Goal: Task Accomplishment & Management: Use online tool/utility

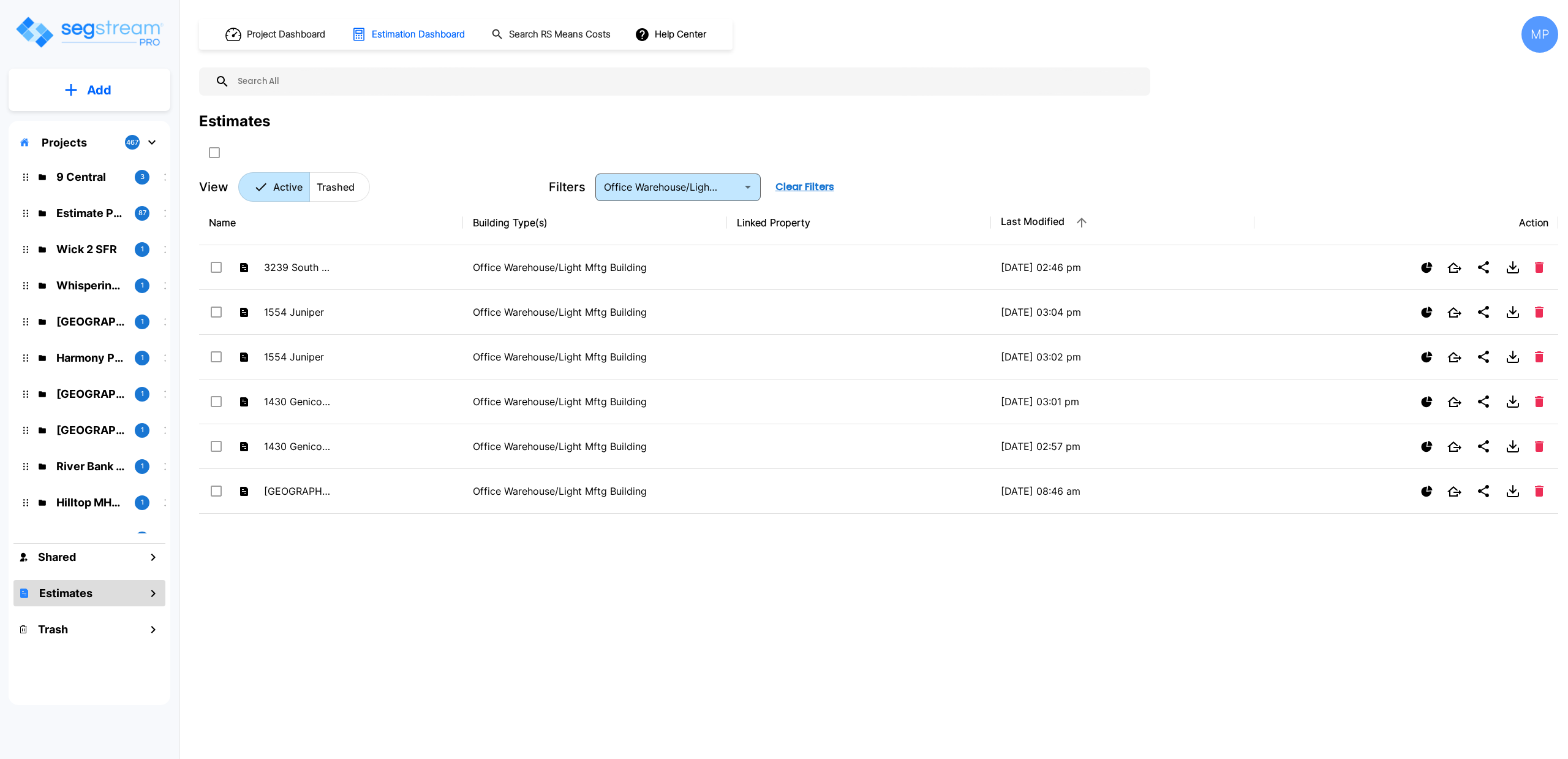
drag, startPoint x: 0, startPoint y: 0, endPoint x: 81, endPoint y: 93, distance: 123.3
click at [81, 93] on button "Add" at bounding box center [89, 90] width 162 height 36
click at [94, 189] on p "Add Estimate" at bounding box center [96, 193] width 62 height 14
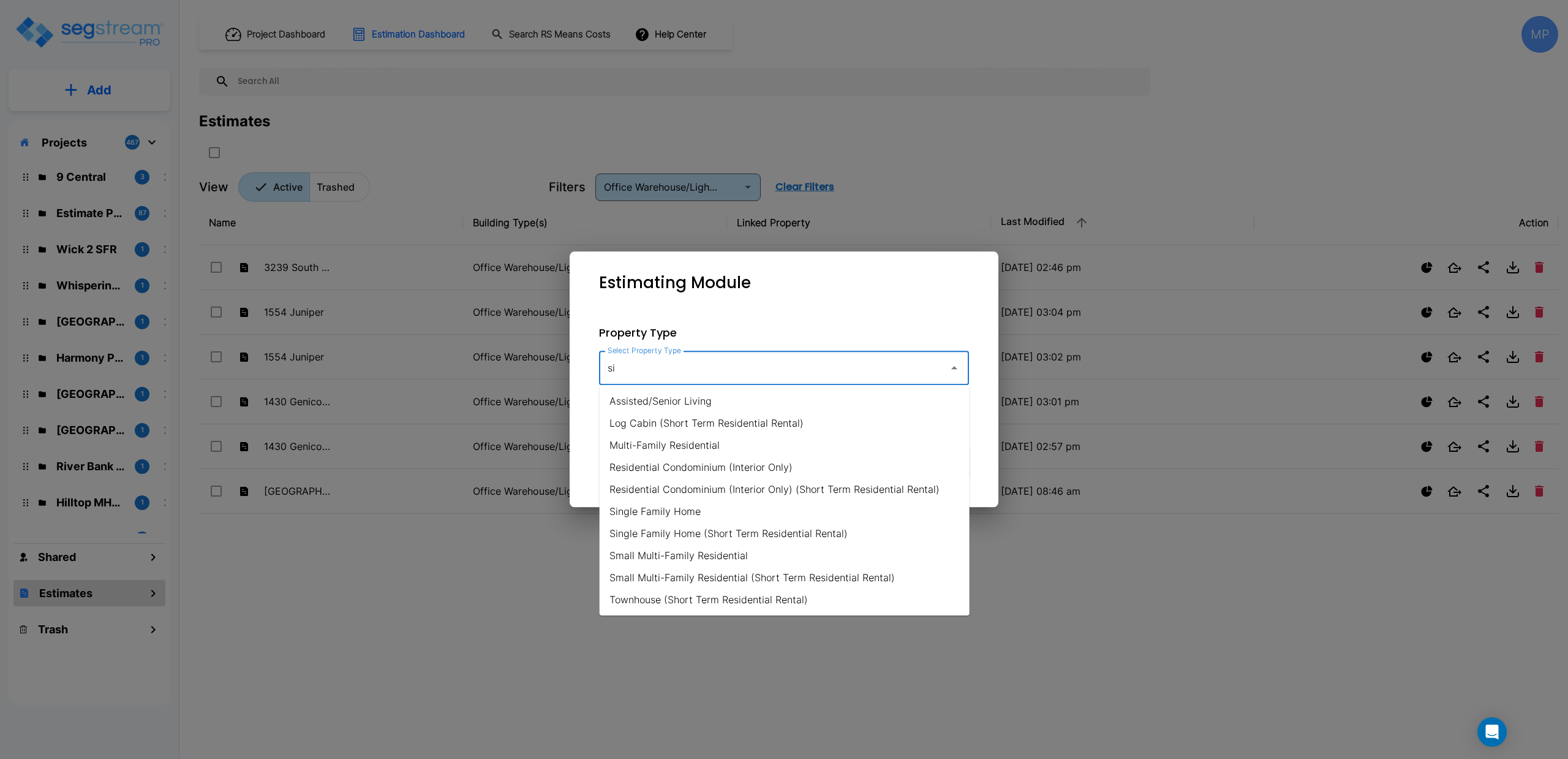
click at [653, 514] on li "Single Family Home" at bounding box center [784, 511] width 370 height 22
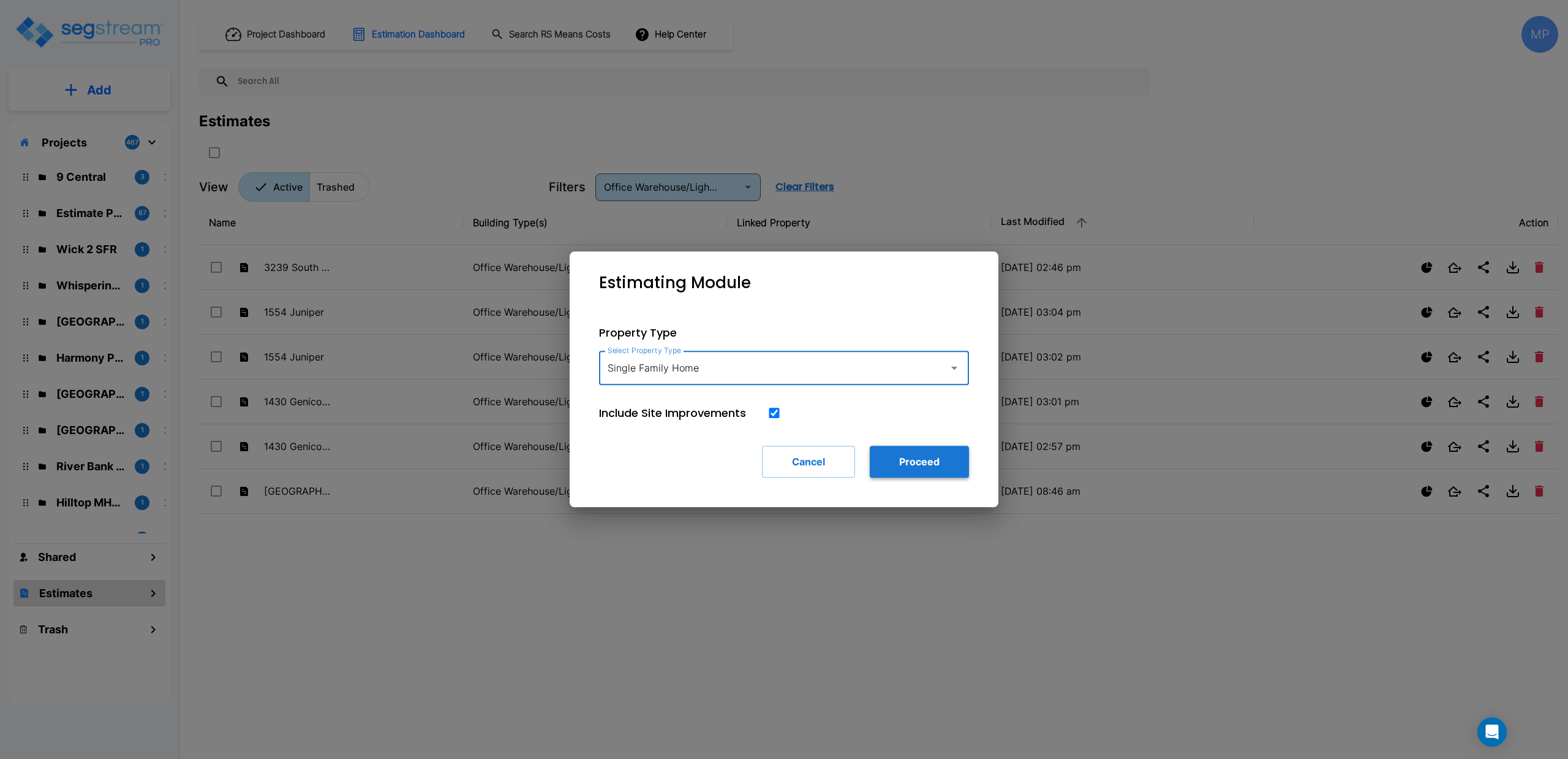
type input "Single Family Home"
click at [892, 459] on button "Proceed" at bounding box center [919, 462] width 99 height 32
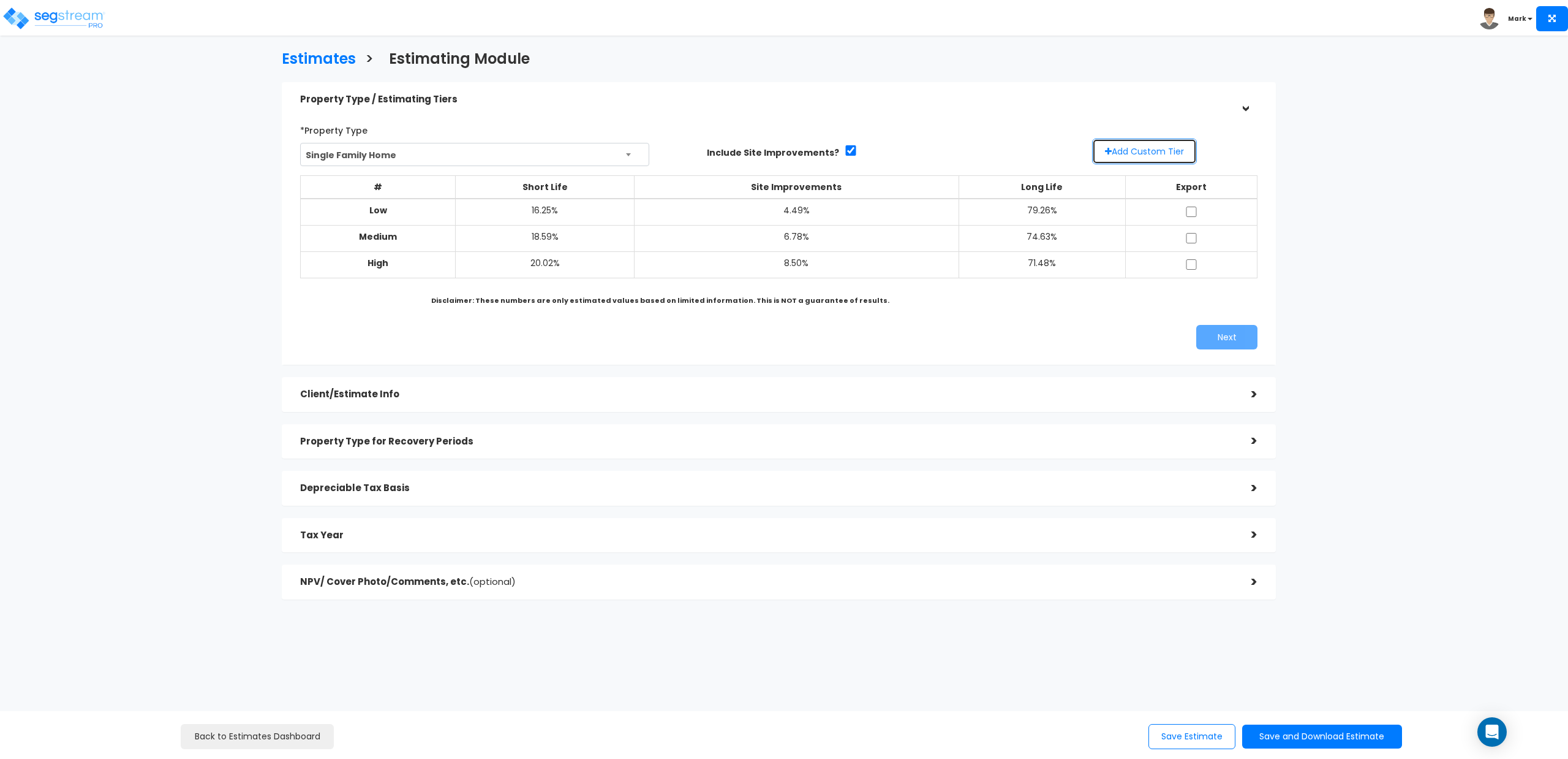
click at [1134, 155] on button "Add Custom Tier" at bounding box center [1144, 151] width 105 height 26
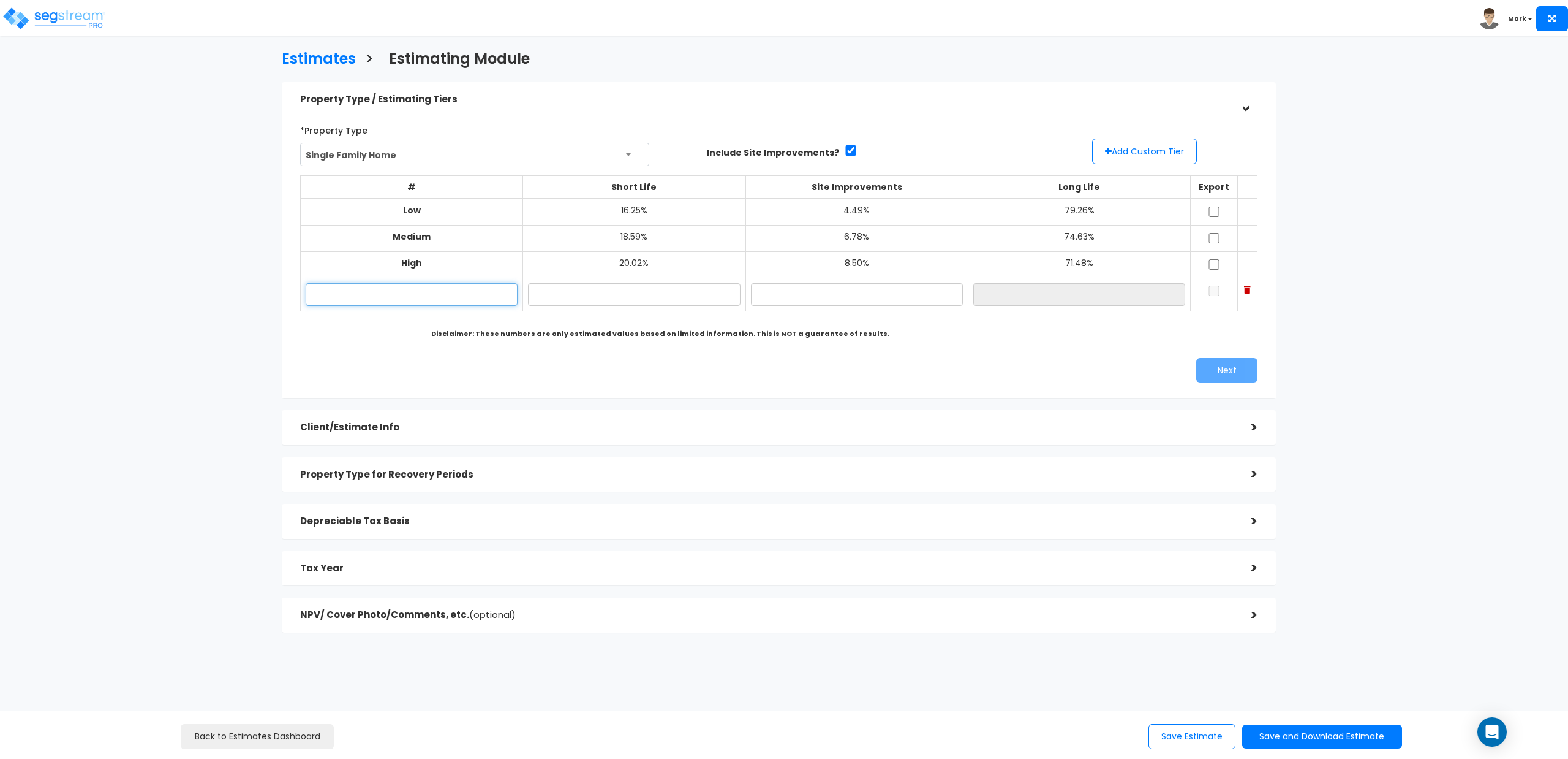
click at [363, 300] on input "text" at bounding box center [411, 294] width 212 height 23
type input "Possible"
click at [644, 294] on input "text" at bounding box center [633, 294] width 212 height 23
type input "18.00%"
click at [825, 294] on input "text" at bounding box center [857, 294] width 212 height 23
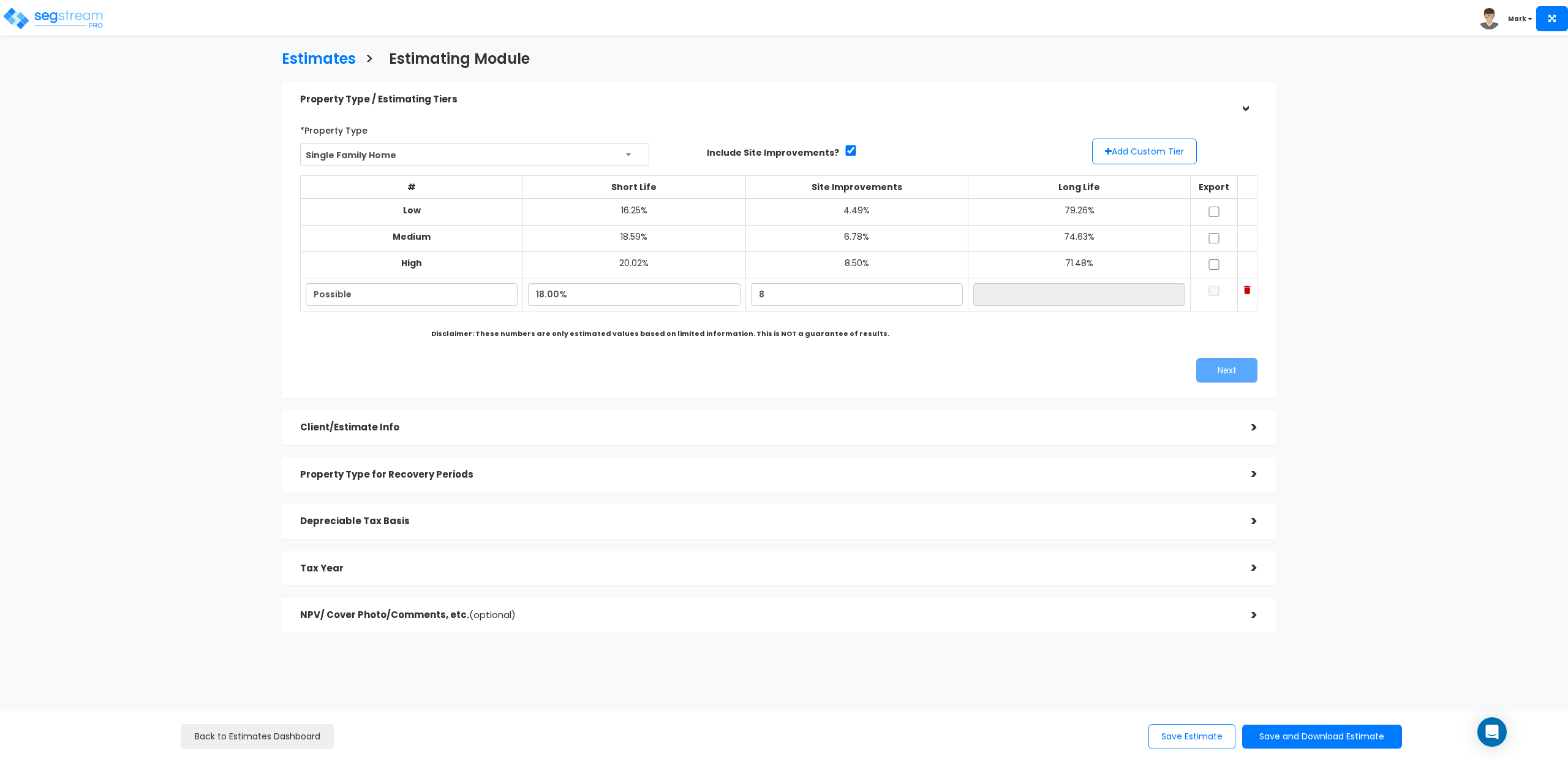
type input "8.00%"
type input "74.00%"
click at [738, 363] on div "Next" at bounding box center [779, 370] width 976 height 25
click at [1200, 284] on td at bounding box center [1214, 294] width 47 height 33
click at [1208, 295] on input "checkbox" at bounding box center [1214, 291] width 12 height 11
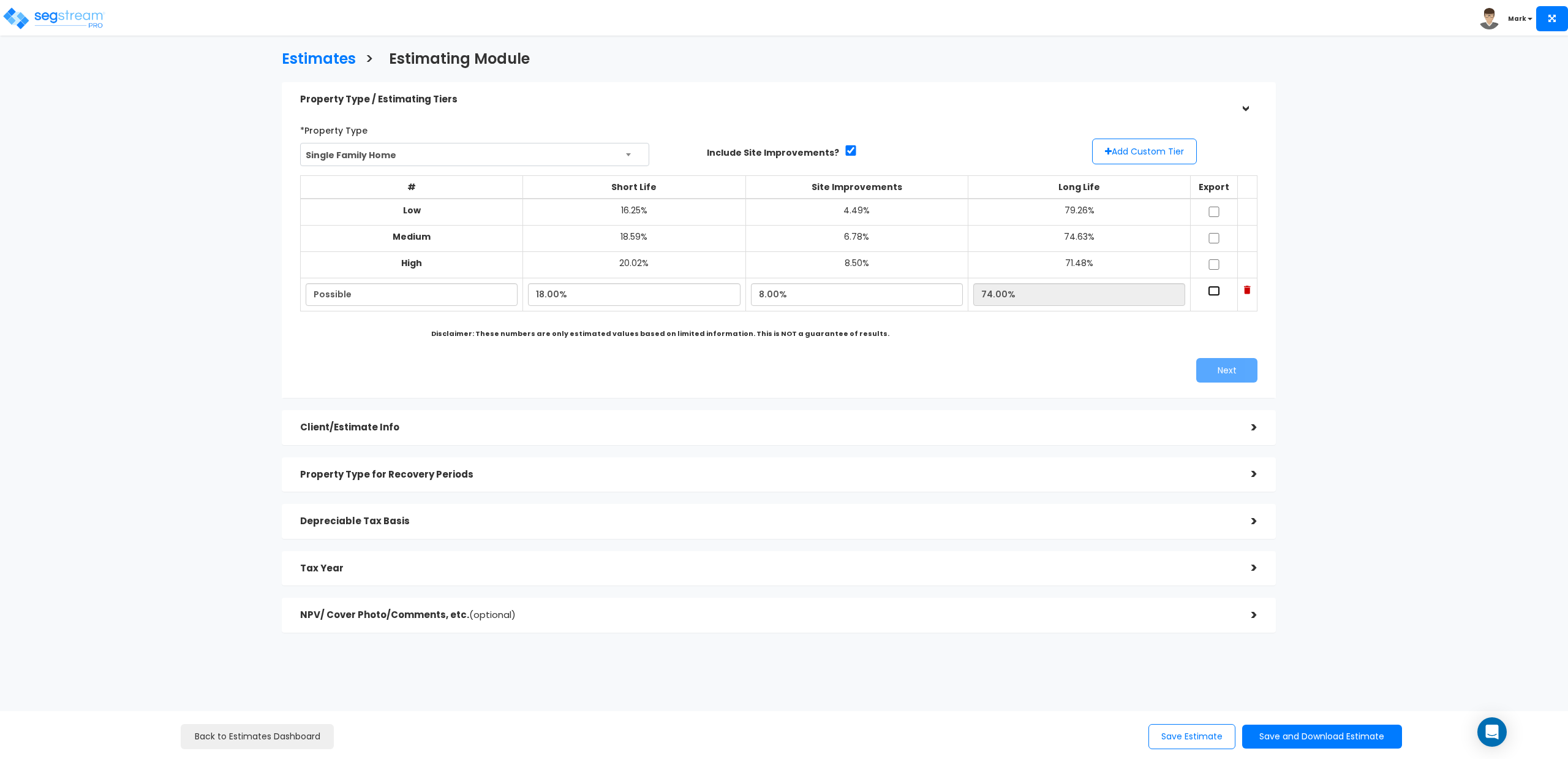
checkbox input "true"
click at [1214, 368] on button "Next" at bounding box center [1227, 370] width 61 height 25
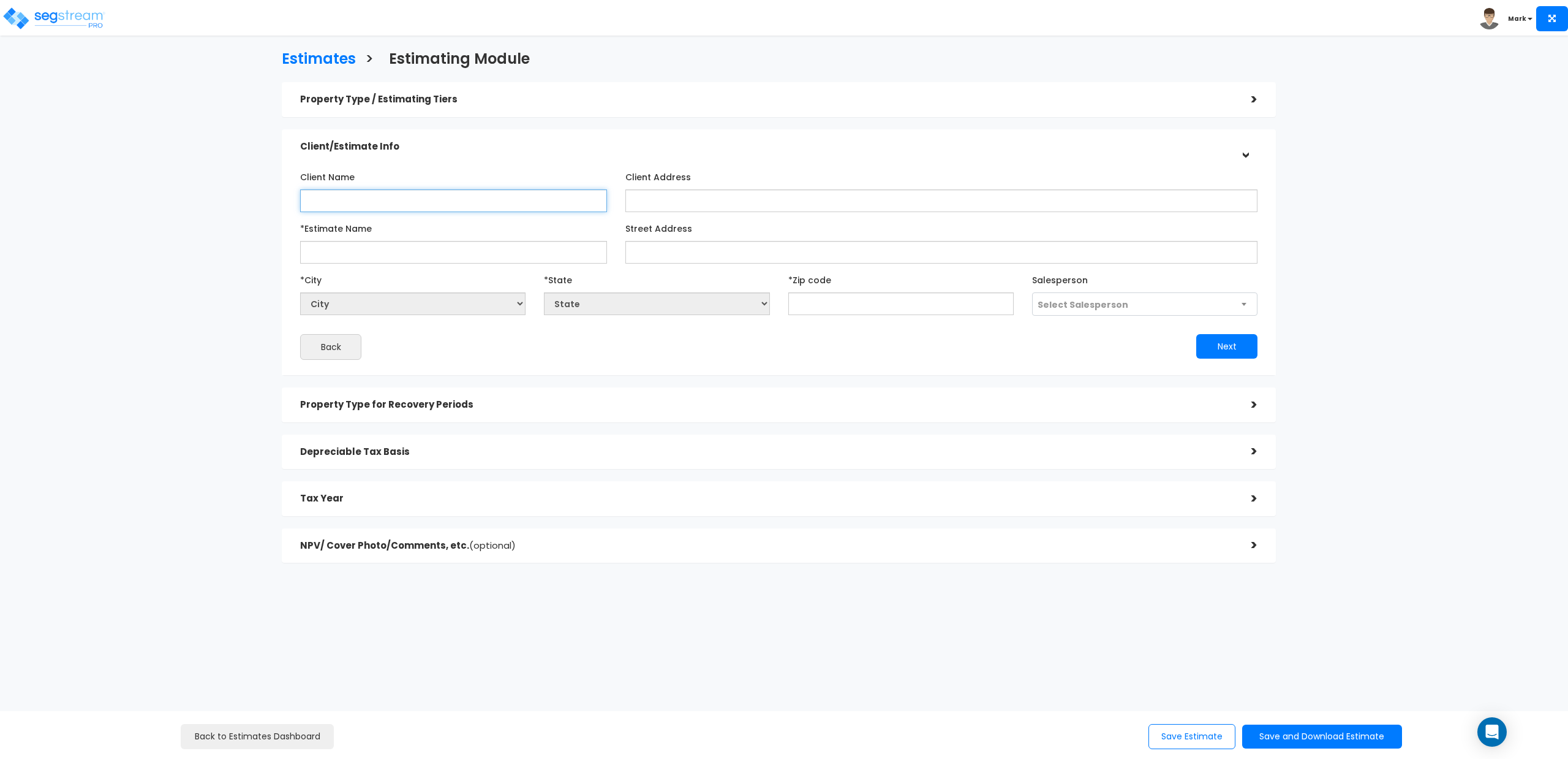
click at [410, 205] on input "Client Name" at bounding box center [454, 201] width 307 height 23
type input "Haven RE Group"
click at [423, 254] on input "*Estimate Name" at bounding box center [454, 252] width 307 height 23
type input "[STREET_ADDRESS]"
drag, startPoint x: 423, startPoint y: 254, endPoint x: 309, endPoint y: 260, distance: 114.2
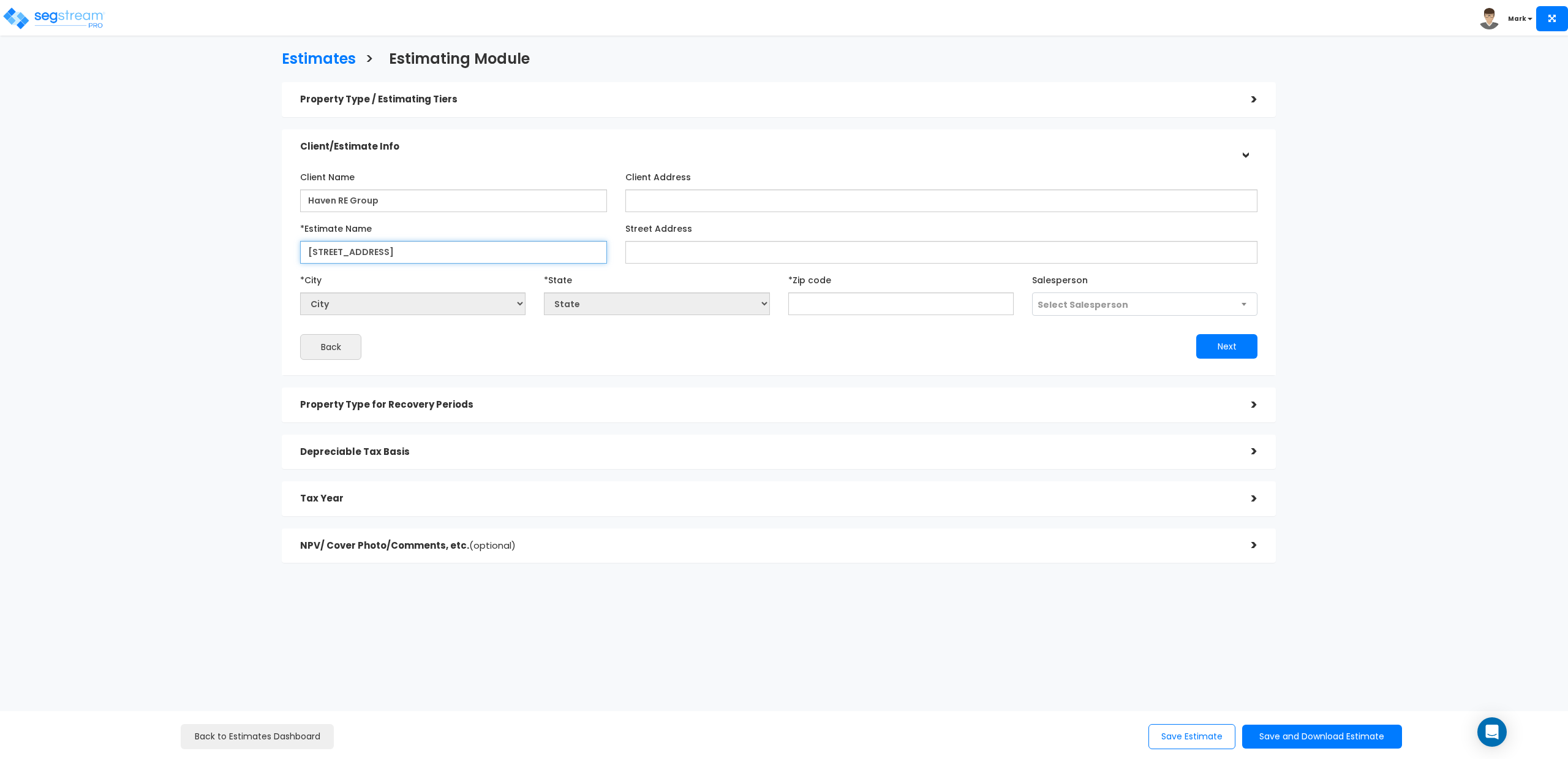
click at [309, 260] on input "[STREET_ADDRESS]" at bounding box center [454, 252] width 307 height 23
click at [661, 254] on input "Street Address" at bounding box center [941, 252] width 632 height 23
paste input "[STREET_ADDRESS]"
type input "[STREET_ADDRESS]"
click at [826, 302] on input "text" at bounding box center [901, 304] width 226 height 23
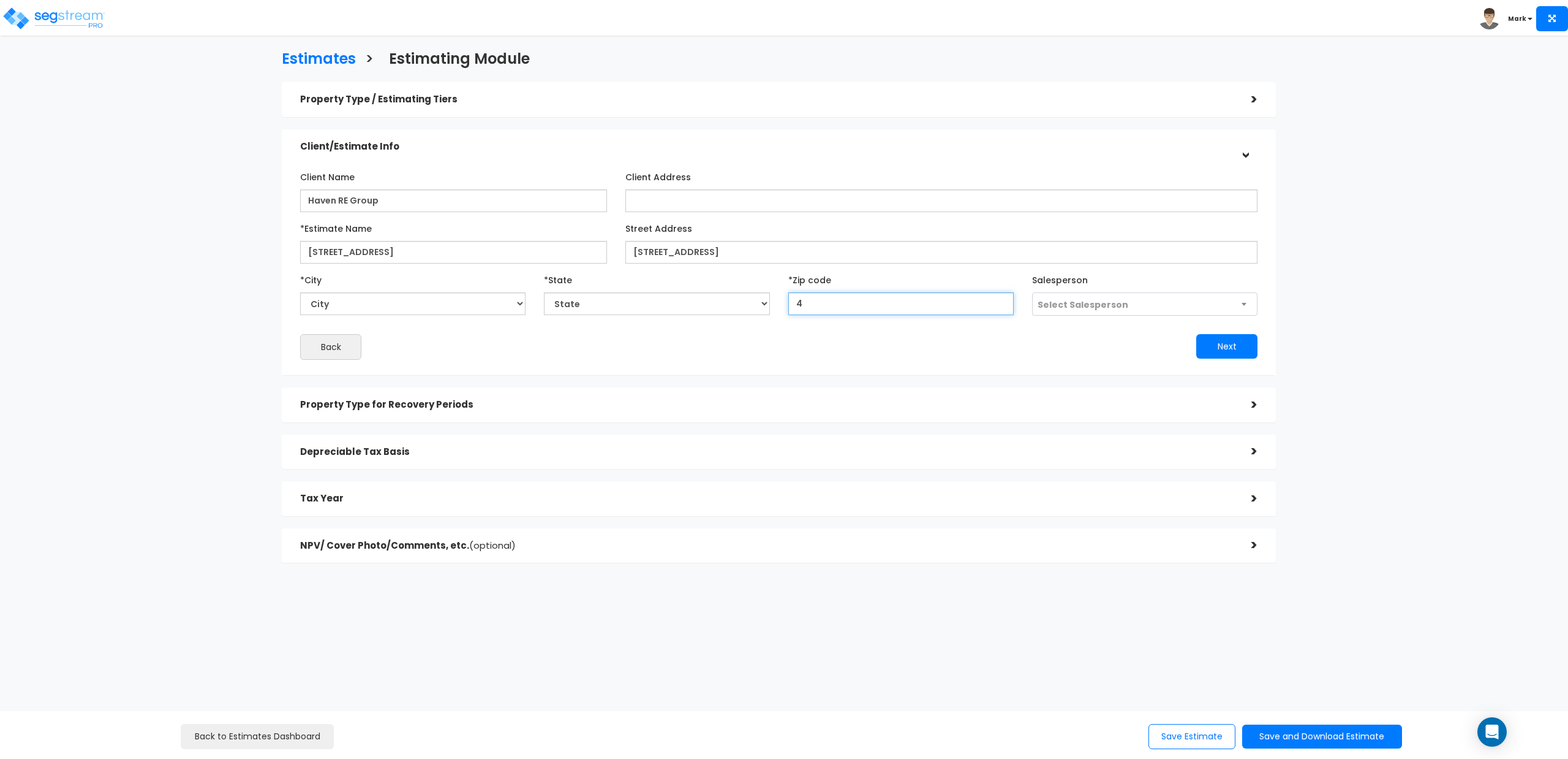
type input "40"
select select "KY"
type input "40220"
click at [1212, 348] on button "Next" at bounding box center [1227, 346] width 61 height 25
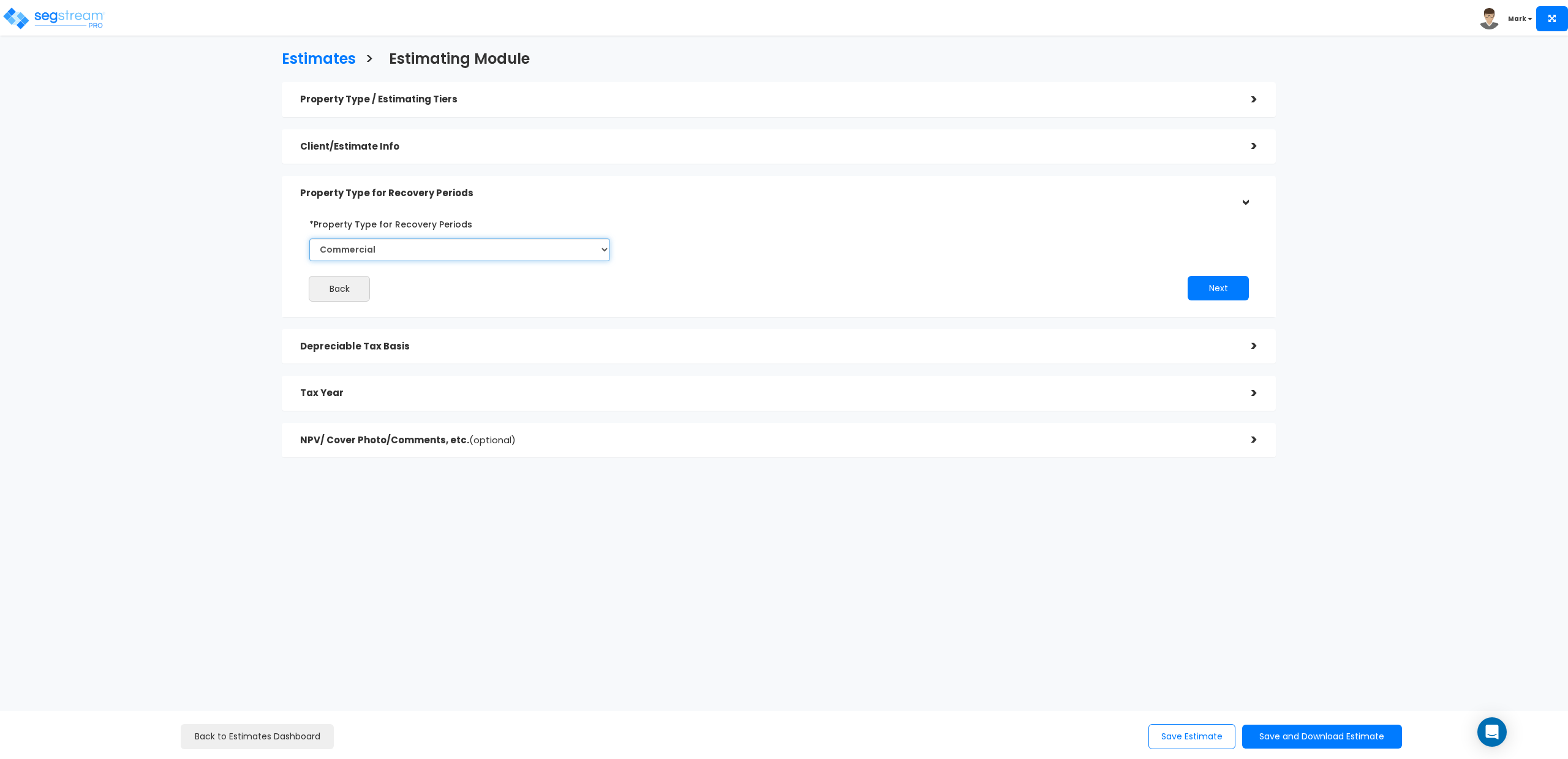
click at [440, 254] on select "Commercial Residential" at bounding box center [459, 250] width 301 height 23
select select "Residential"
click at [309, 238] on select "Commercial Residential" at bounding box center [459, 250] width 301 height 23
click at [1219, 290] on button "Next" at bounding box center [1218, 288] width 61 height 25
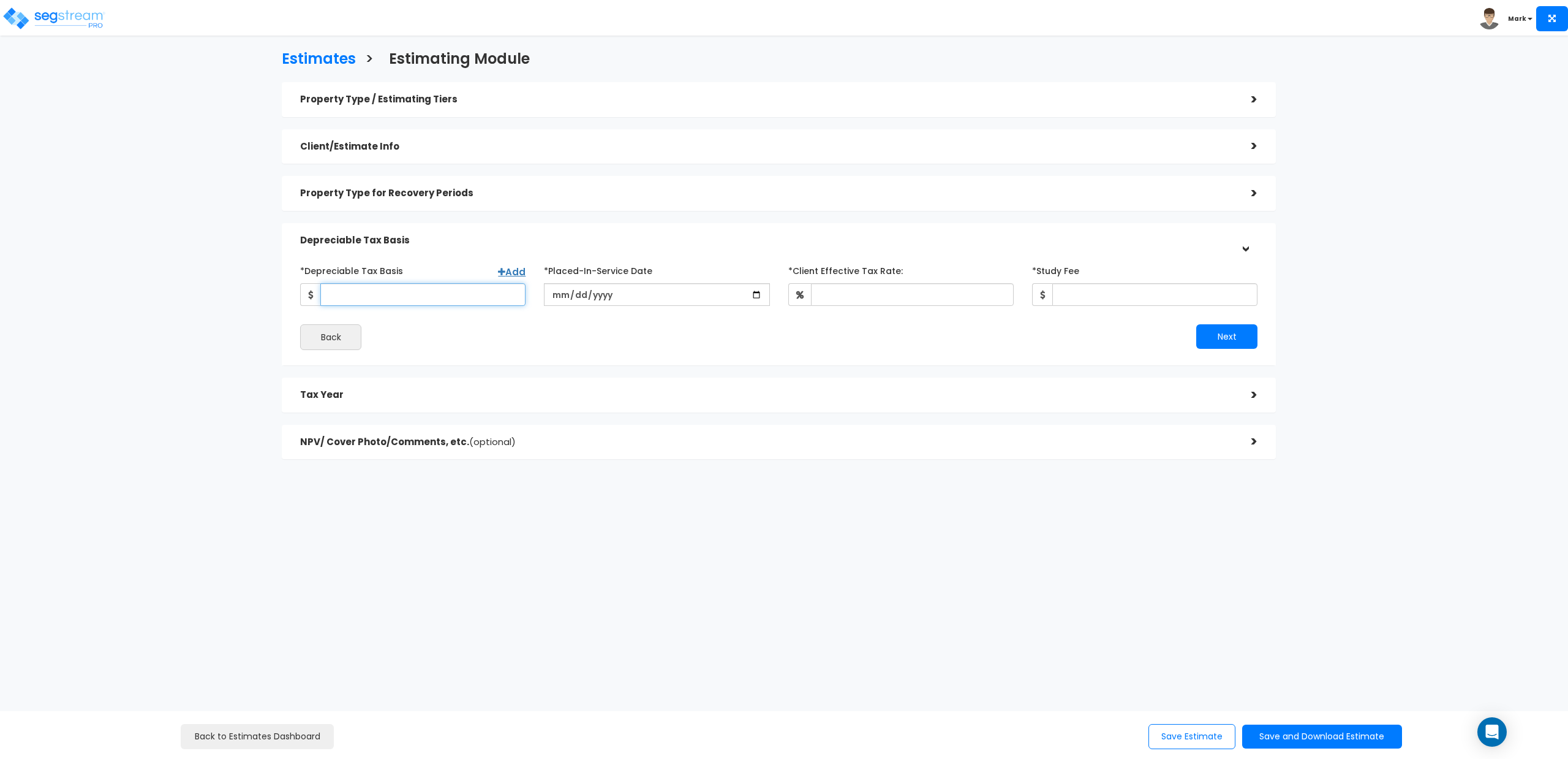
click at [405, 291] on input "*Depreciable Tax Basis" at bounding box center [423, 294] width 206 height 23
type input "168,000"
click at [614, 293] on input "date" at bounding box center [657, 294] width 226 height 23
drag, startPoint x: 630, startPoint y: 294, endPoint x: 554, endPoint y: 301, distance: 76.3
click at [554, 301] on input "date" at bounding box center [657, 294] width 226 height 23
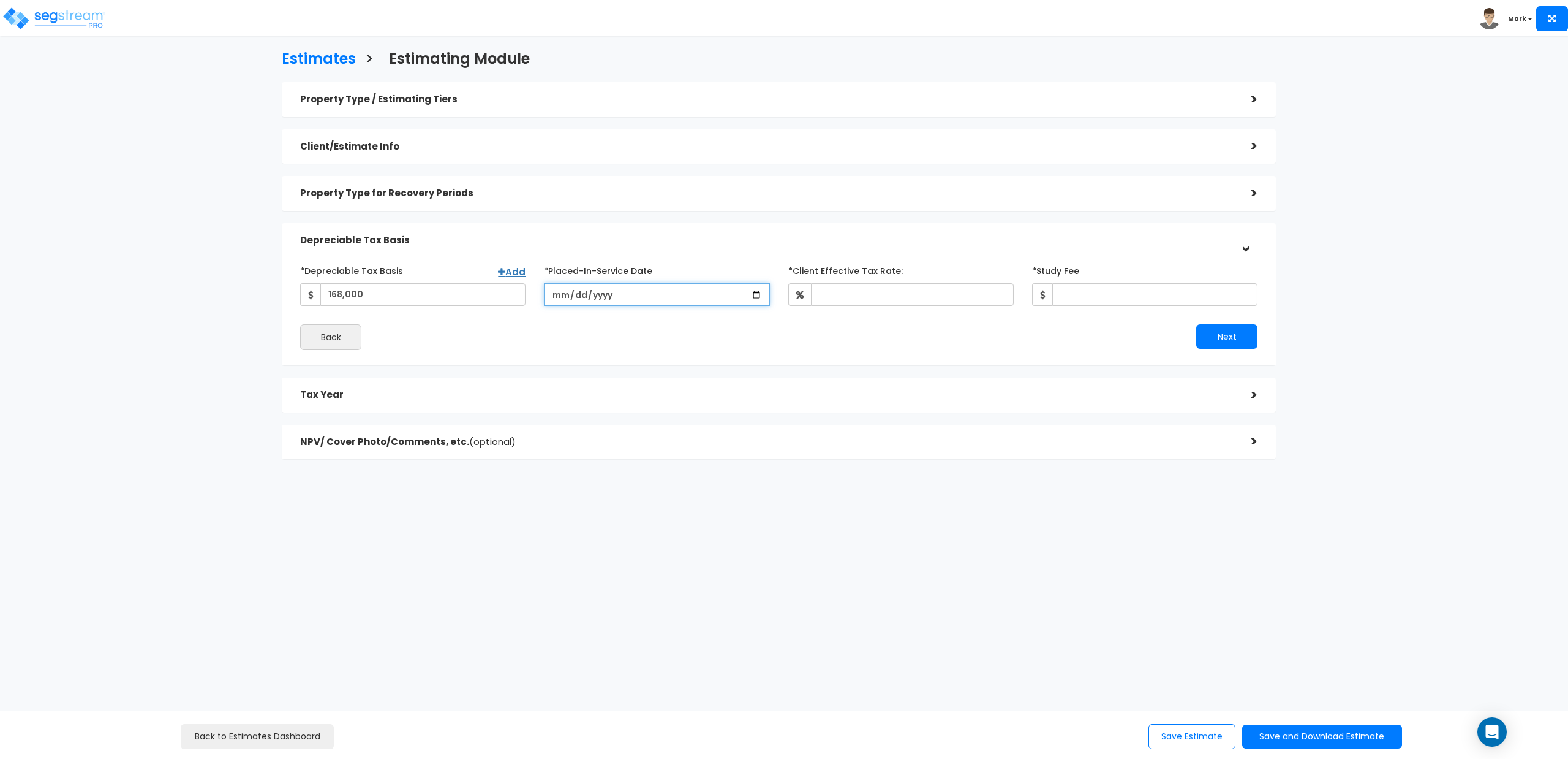
click at [552, 301] on input "date" at bounding box center [657, 294] width 226 height 23
click at [551, 295] on input "date" at bounding box center [657, 294] width 226 height 23
click at [556, 297] on input "date" at bounding box center [657, 294] width 226 height 23
type input "[DATE]"
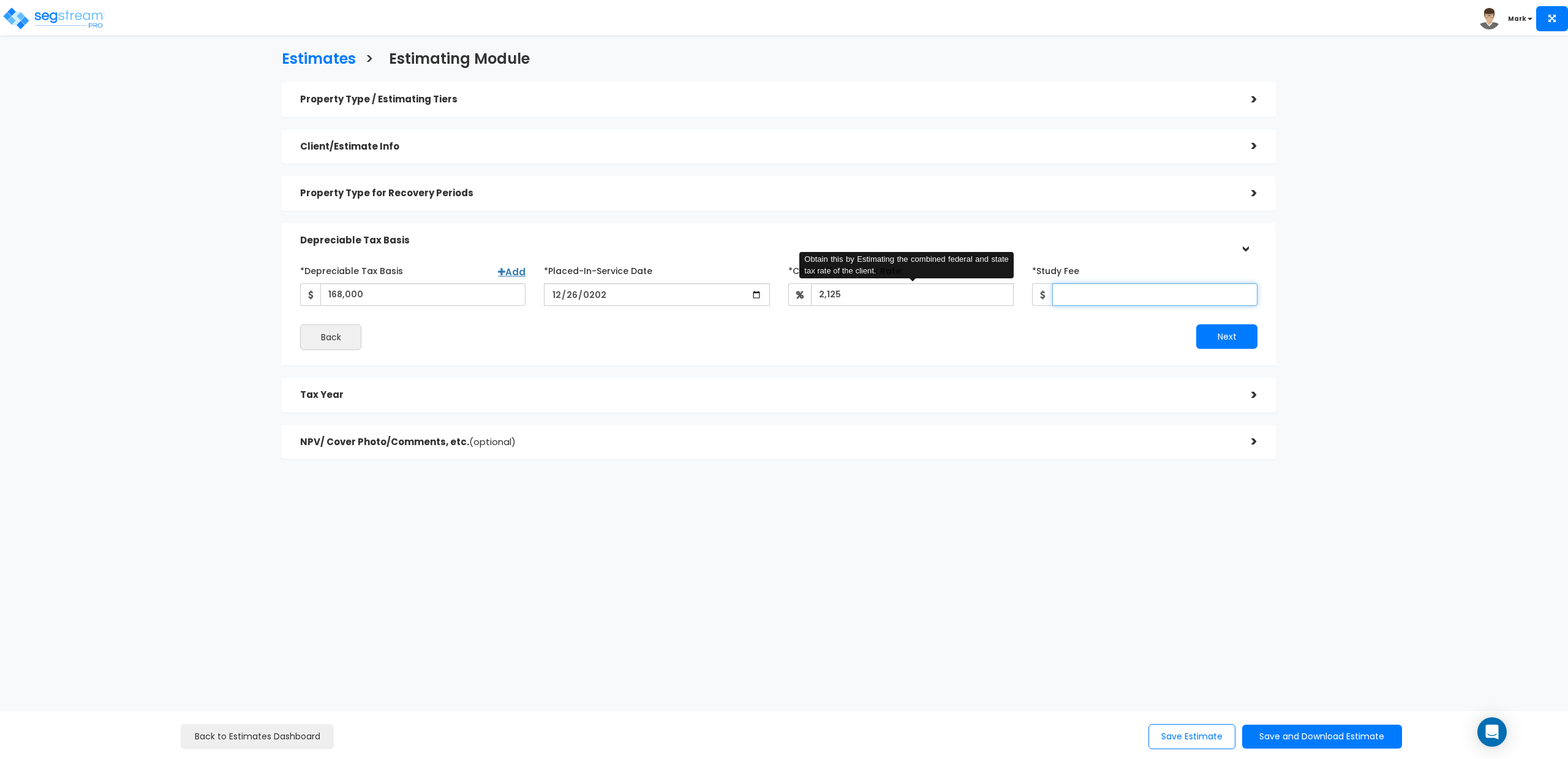
type input "100"
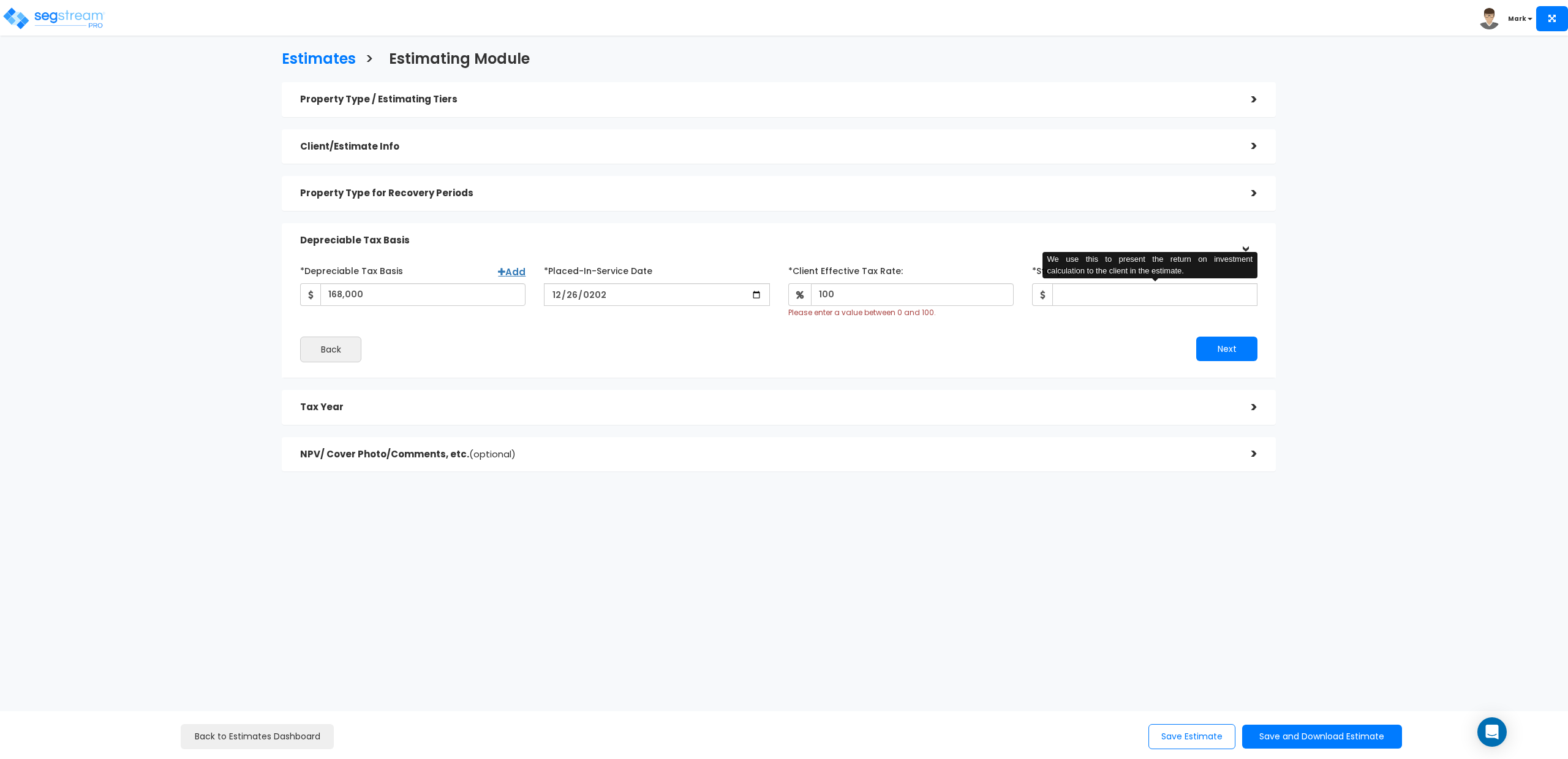
click at [682, 340] on div "Back" at bounding box center [535, 349] width 488 height 26
click at [642, 292] on input "[DATE]" at bounding box center [657, 294] width 226 height 23
drag, startPoint x: 642, startPoint y: 292, endPoint x: 395, endPoint y: 321, distance: 248.7
click at [395, 321] on div "*Depreciable Tax Basis Add 168,000 *Placed-In-Service Date 2024-12-26" at bounding box center [779, 311] width 958 height 102
type input "[DATE]"
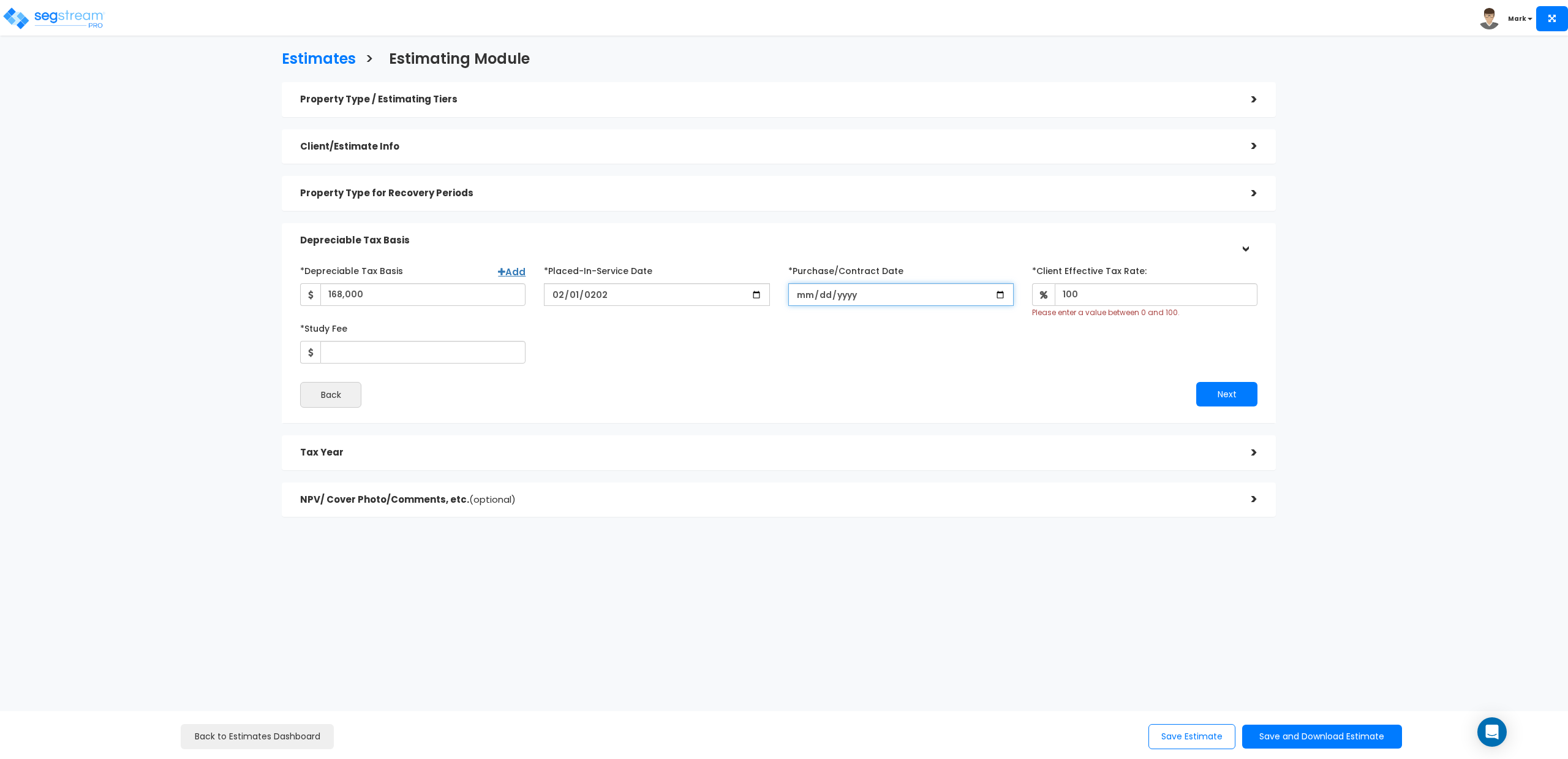
click at [879, 302] on input "*Purchase/Contract Date" at bounding box center [901, 294] width 226 height 23
type input "[DATE]"
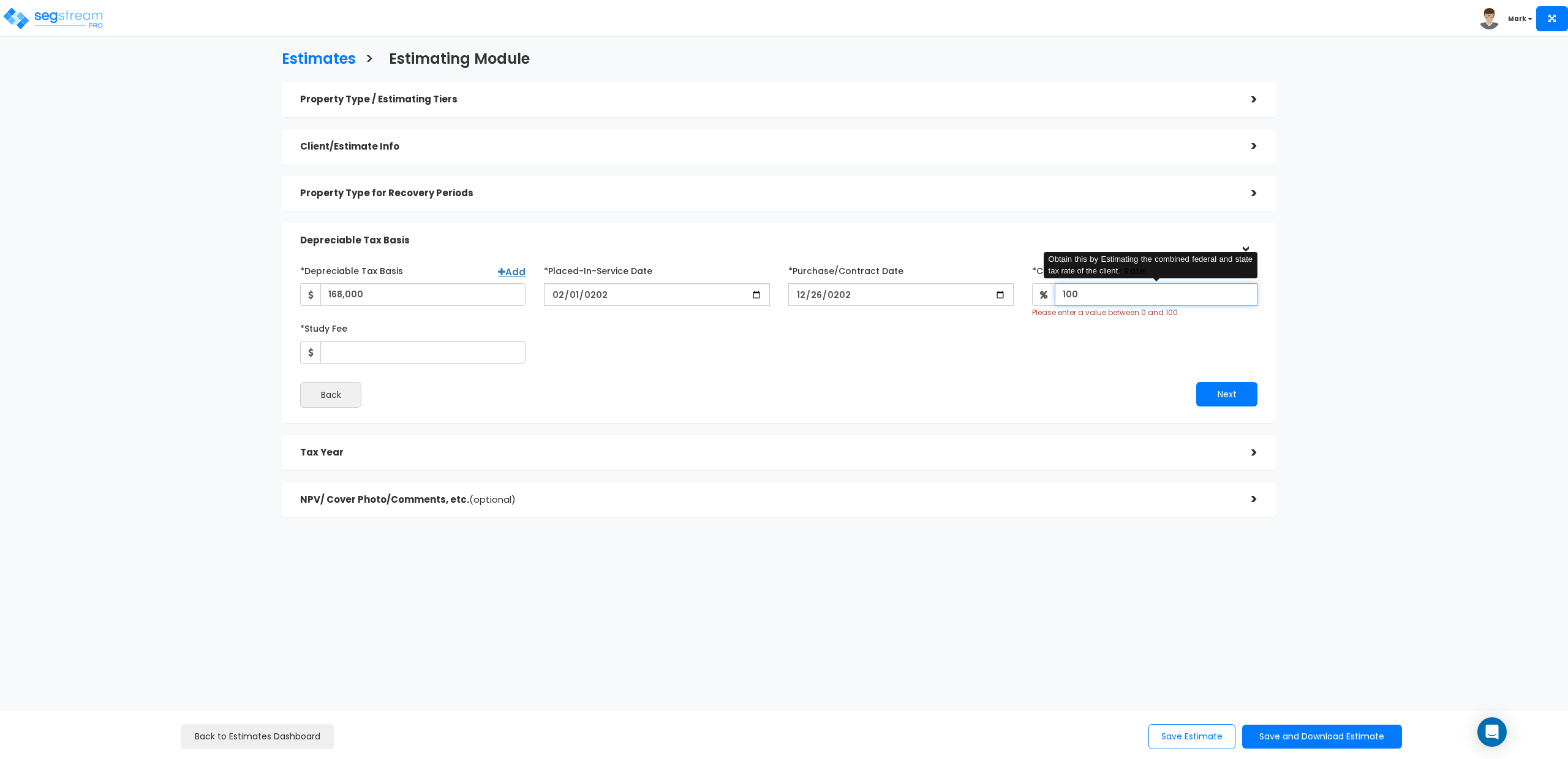
drag, startPoint x: 1105, startPoint y: 295, endPoint x: 1038, endPoint y: 302, distance: 67.4
click at [1038, 302] on div "100 Obtain this by Estimating the combined federal and state tax rate of the cl…" at bounding box center [1145, 294] width 226 height 23
type input "30"
click at [483, 354] on div "*Depreciable Tax Basis Add 168,000 *Placed-In-Service Date 2025-02-01" at bounding box center [779, 334] width 958 height 147
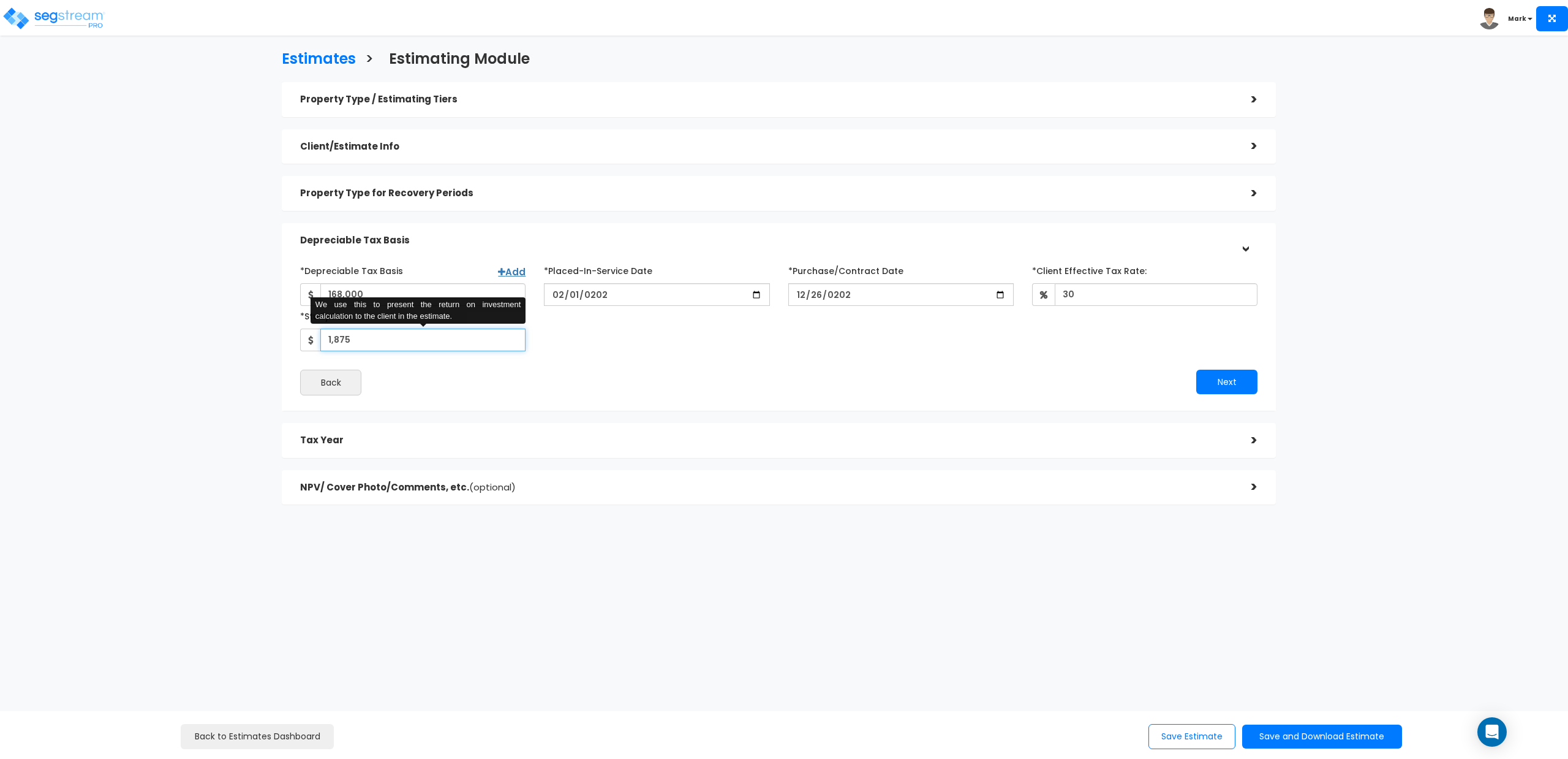
type input "1,875"
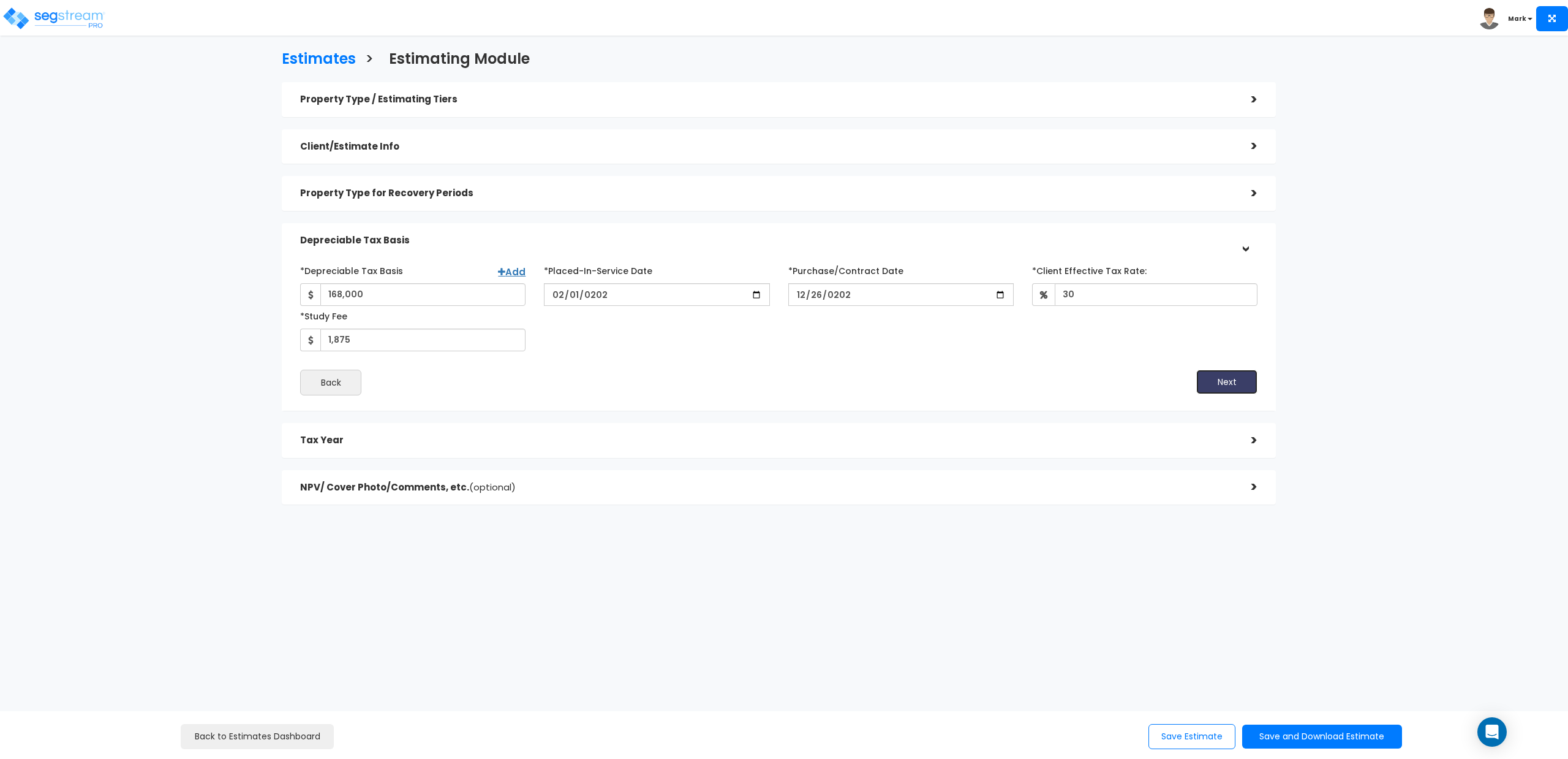
click at [1224, 382] on button "Next" at bounding box center [1227, 382] width 61 height 25
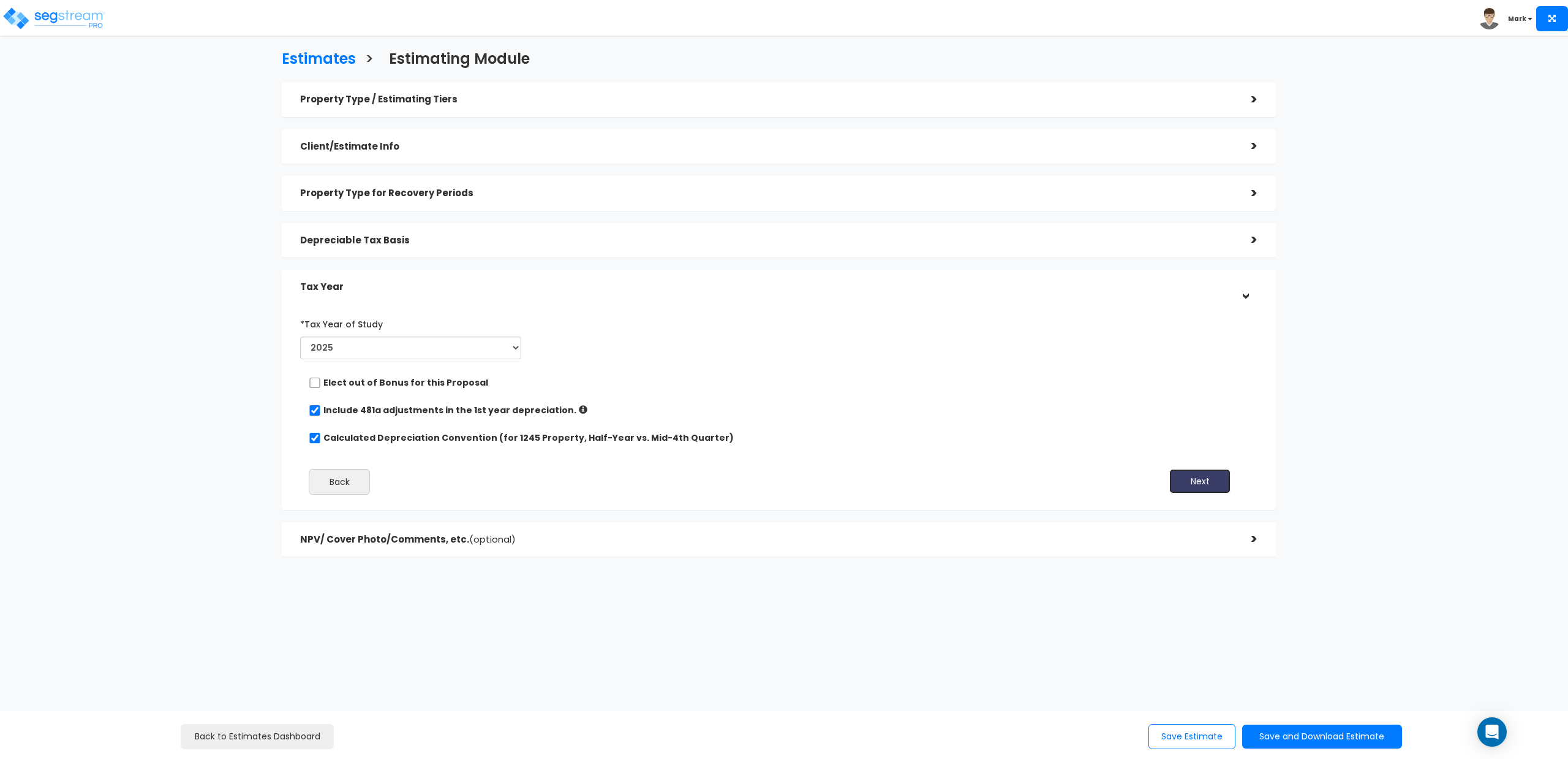
click at [1209, 477] on button "Next" at bounding box center [1200, 481] width 61 height 25
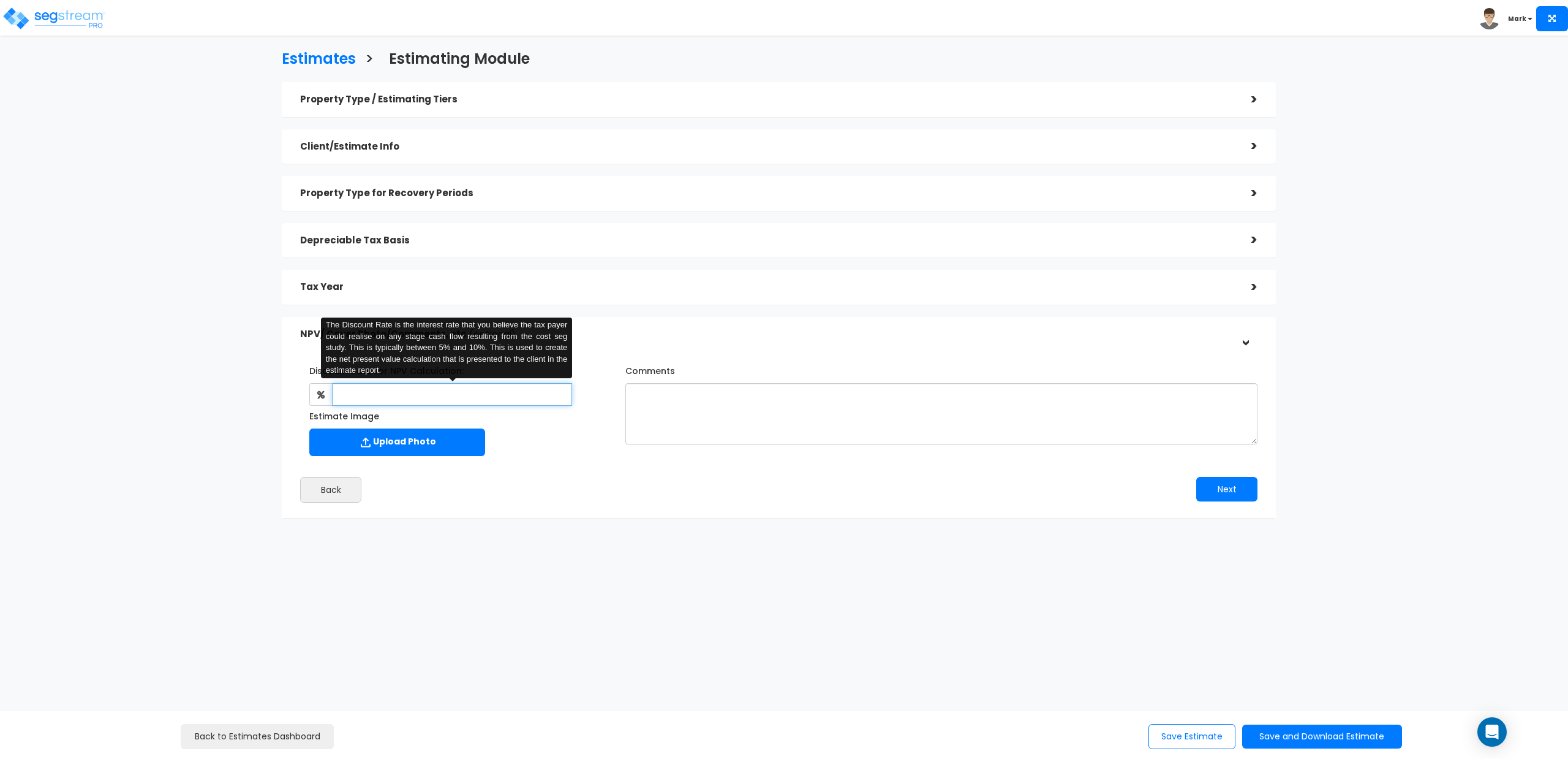
click at [466, 396] on input "text" at bounding box center [452, 394] width 240 height 23
type input "4.5"
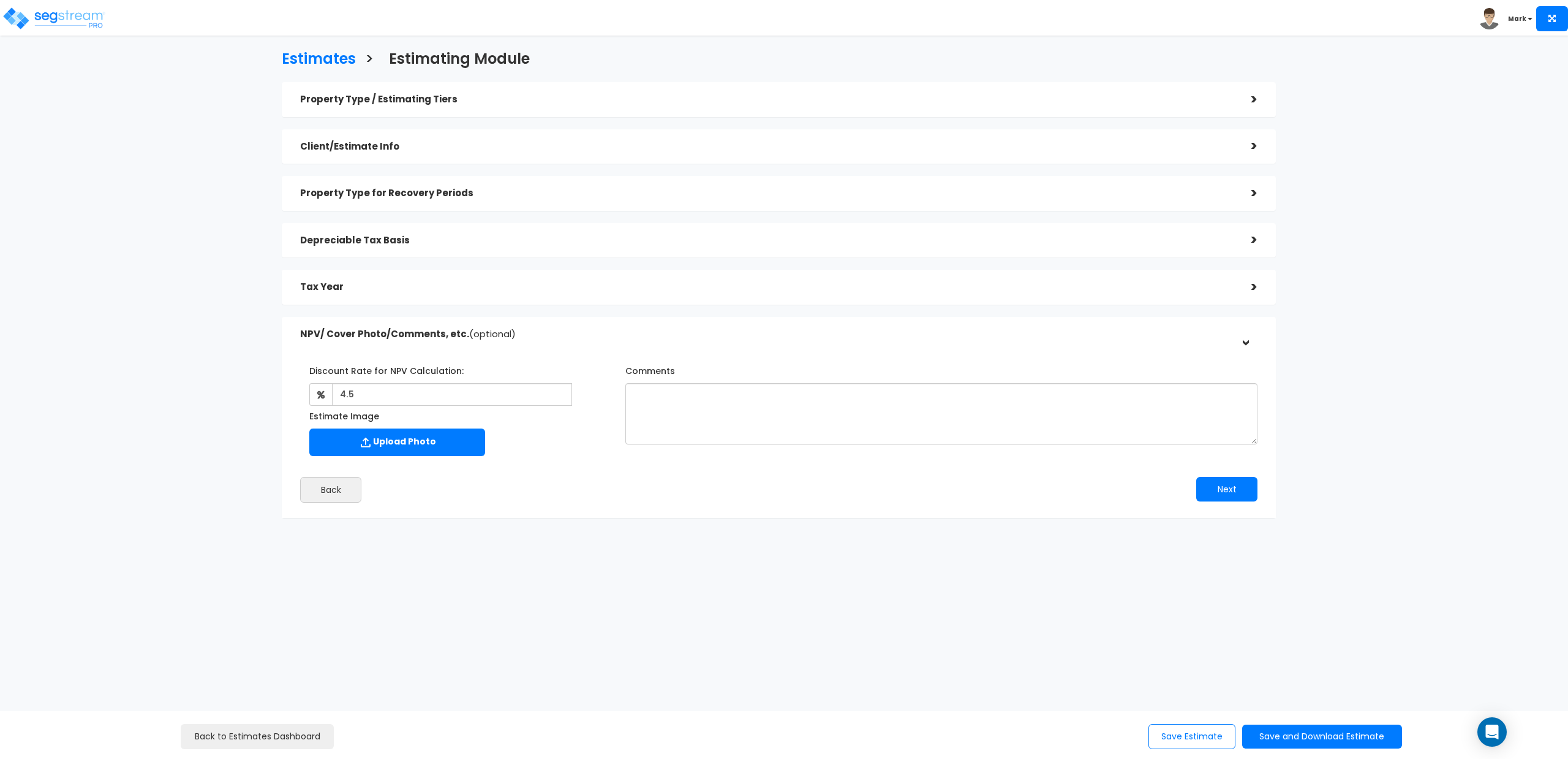
click at [557, 460] on div "Estimate Image Upload Photo" at bounding box center [454, 433] width 307 height 56
click at [1218, 489] on button "Next" at bounding box center [1227, 489] width 61 height 25
click at [1263, 737] on button "Save and Download Estimate" at bounding box center [1322, 736] width 160 height 24
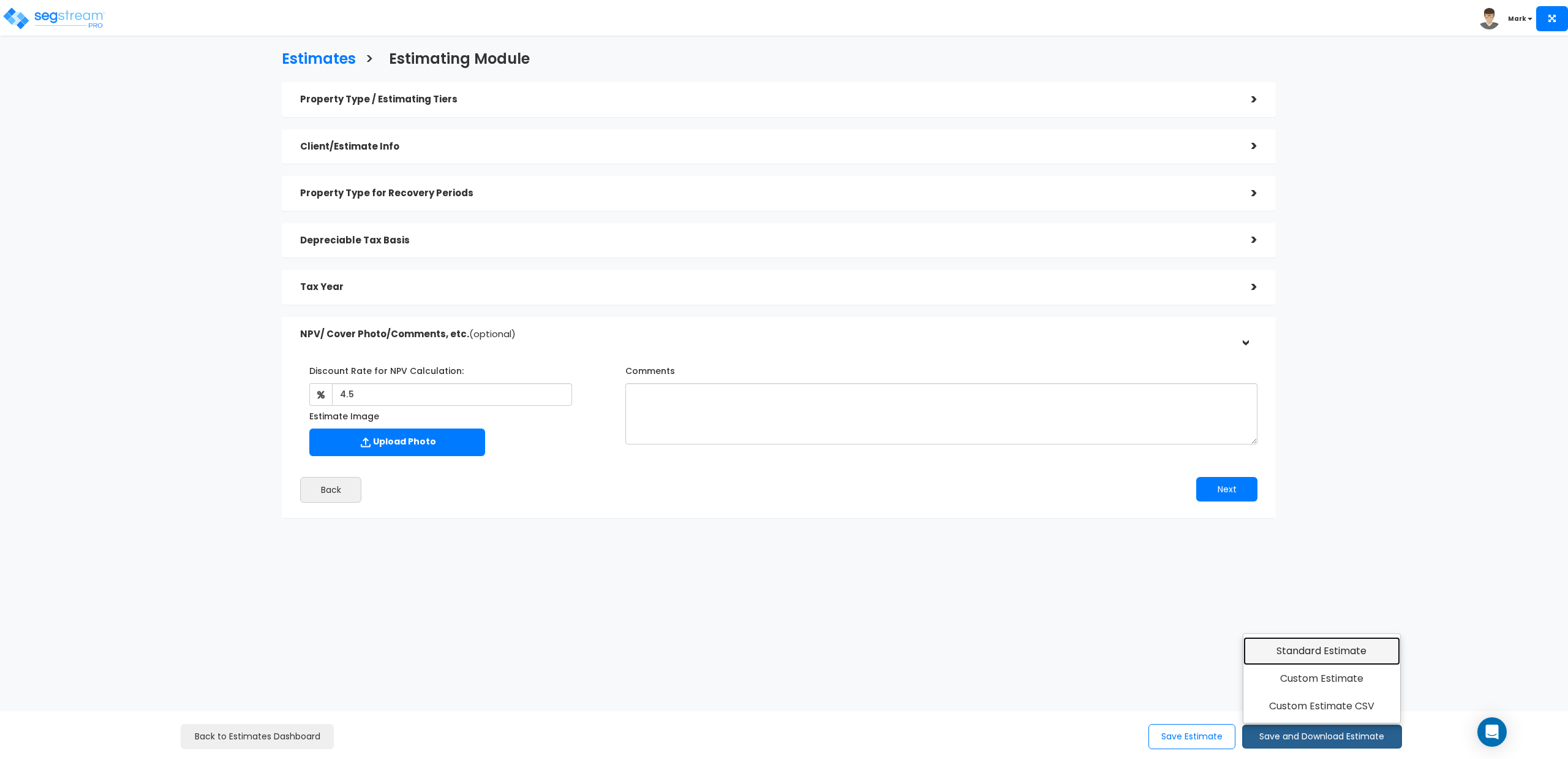
click at [1276, 657] on link "Standard Estimate" at bounding box center [1322, 651] width 158 height 28
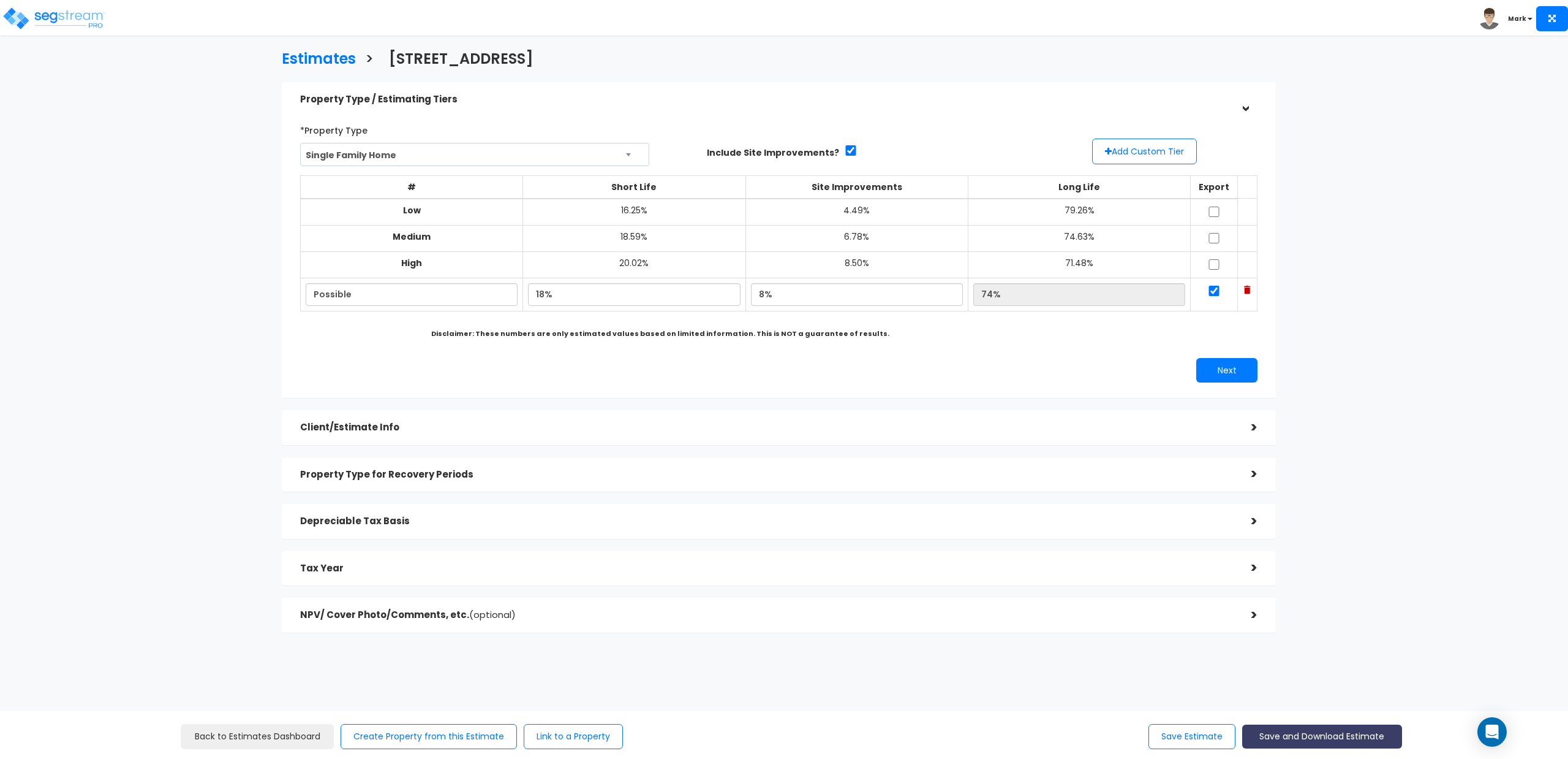
click at [1280, 739] on button "Save and Download Estimate" at bounding box center [1322, 736] width 160 height 24
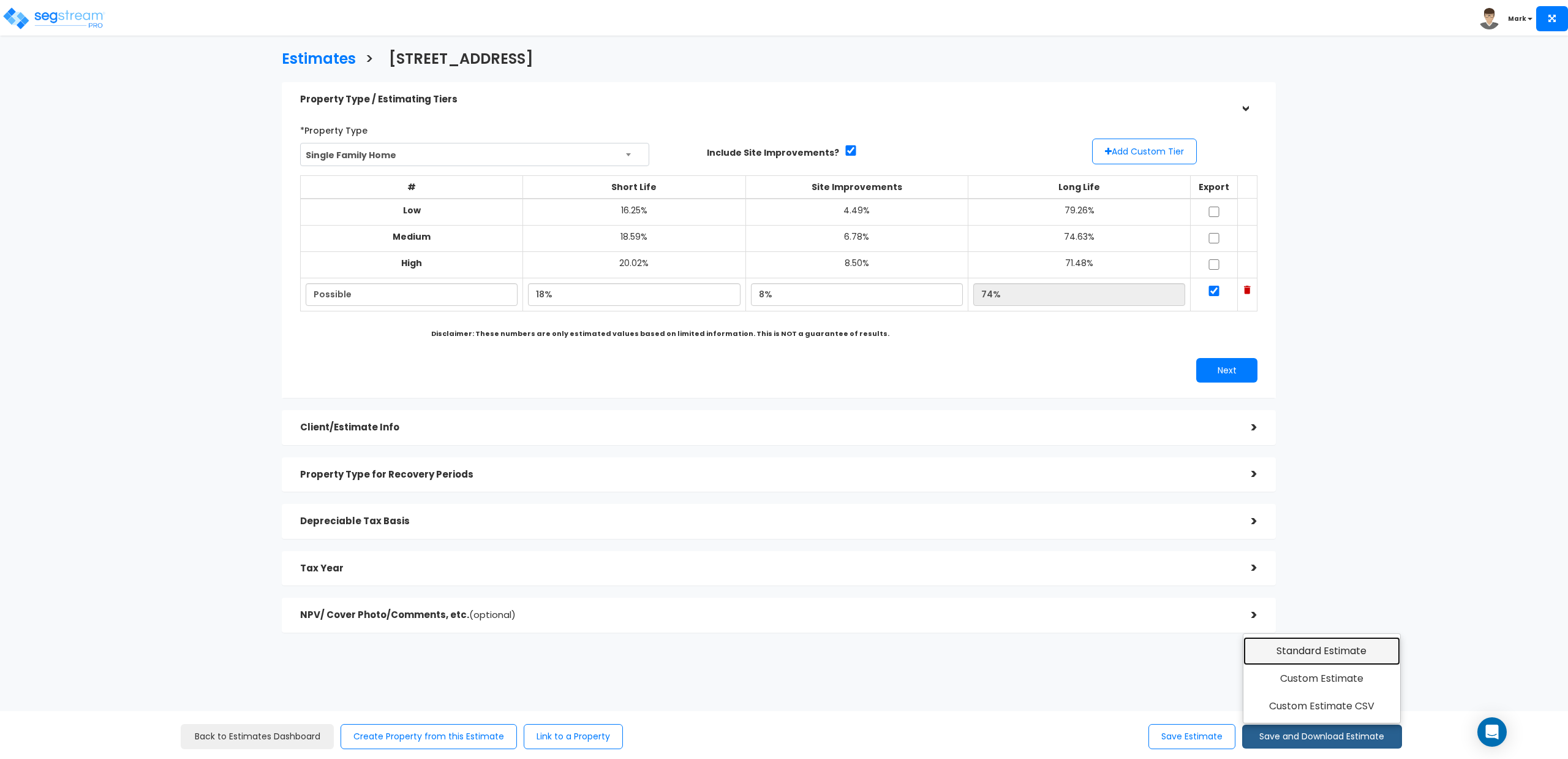
click at [1287, 655] on link "Standard Estimate" at bounding box center [1322, 651] width 158 height 28
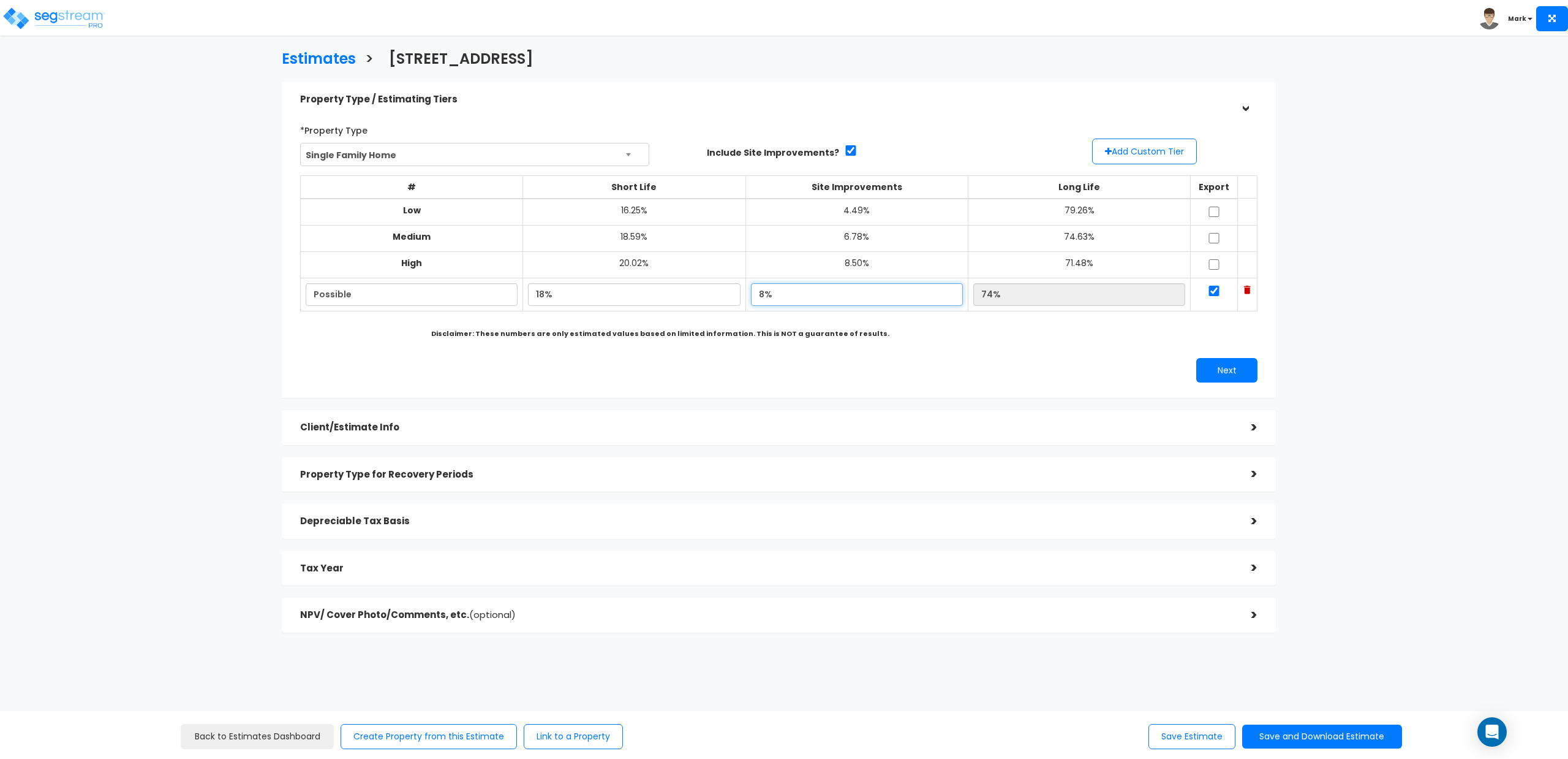
click at [787, 298] on input "8%" at bounding box center [857, 294] width 212 height 23
drag, startPoint x: 757, startPoint y: 295, endPoint x: 750, endPoint y: 303, distance: 10.6
click at [751, 303] on input "8%" at bounding box center [857, 294] width 212 height 23
type input "9.00%"
type input "73.00%"
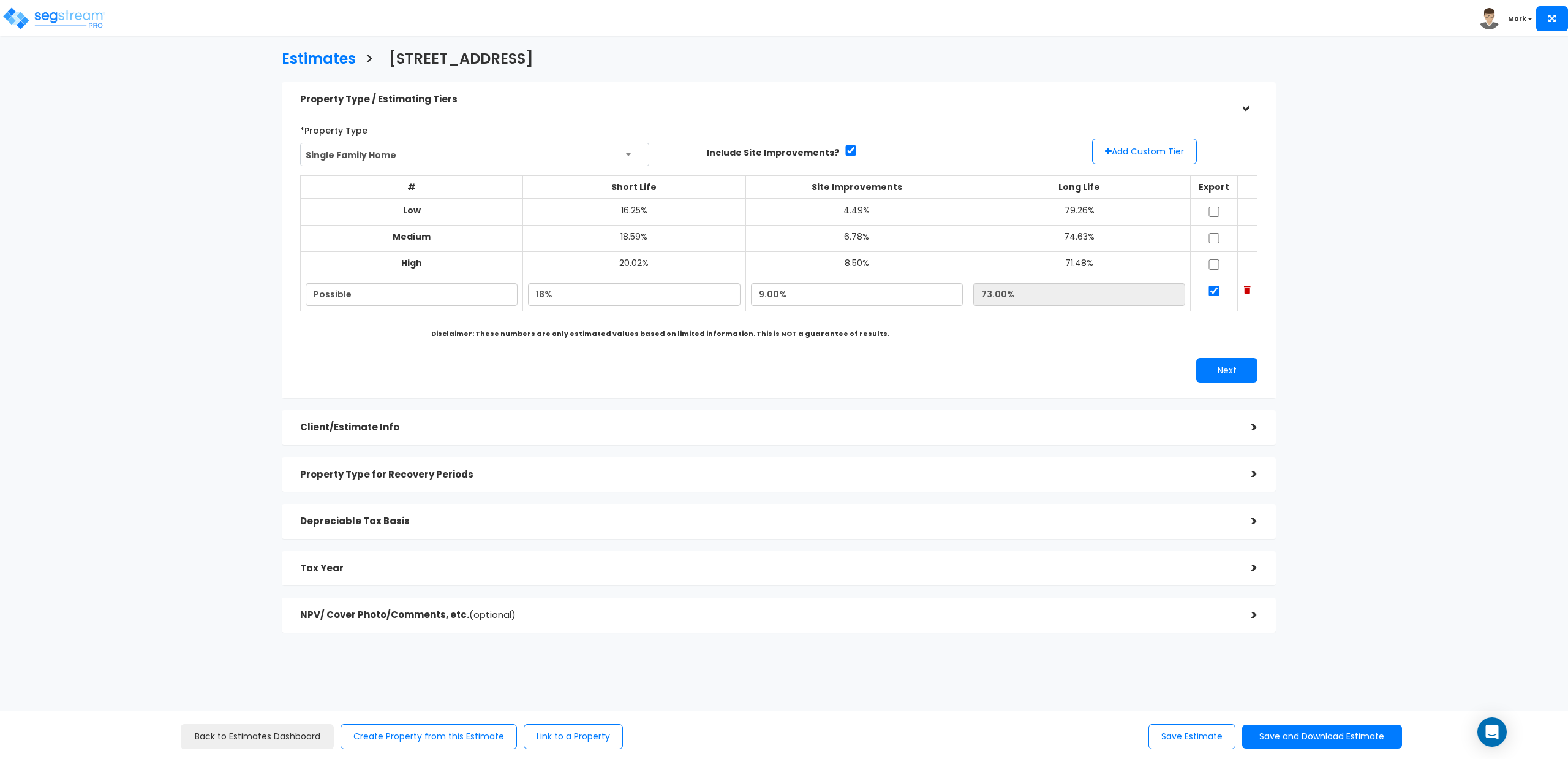
click at [887, 356] on div "*Property Type Single Family Home Assisted/Senior Living Auto Repair Shop Auto …" at bounding box center [779, 252] width 976 height 275
drag, startPoint x: 1200, startPoint y: 292, endPoint x: 844, endPoint y: 327, distance: 357.7
click at [848, 328] on div "# Short Life Site Improvements Long Life Export Low 16.25% 4.49% 79.26% Medium …" at bounding box center [779, 255] width 958 height 177
click at [538, 297] on input "18%" at bounding box center [633, 294] width 212 height 23
type input "18.50%"
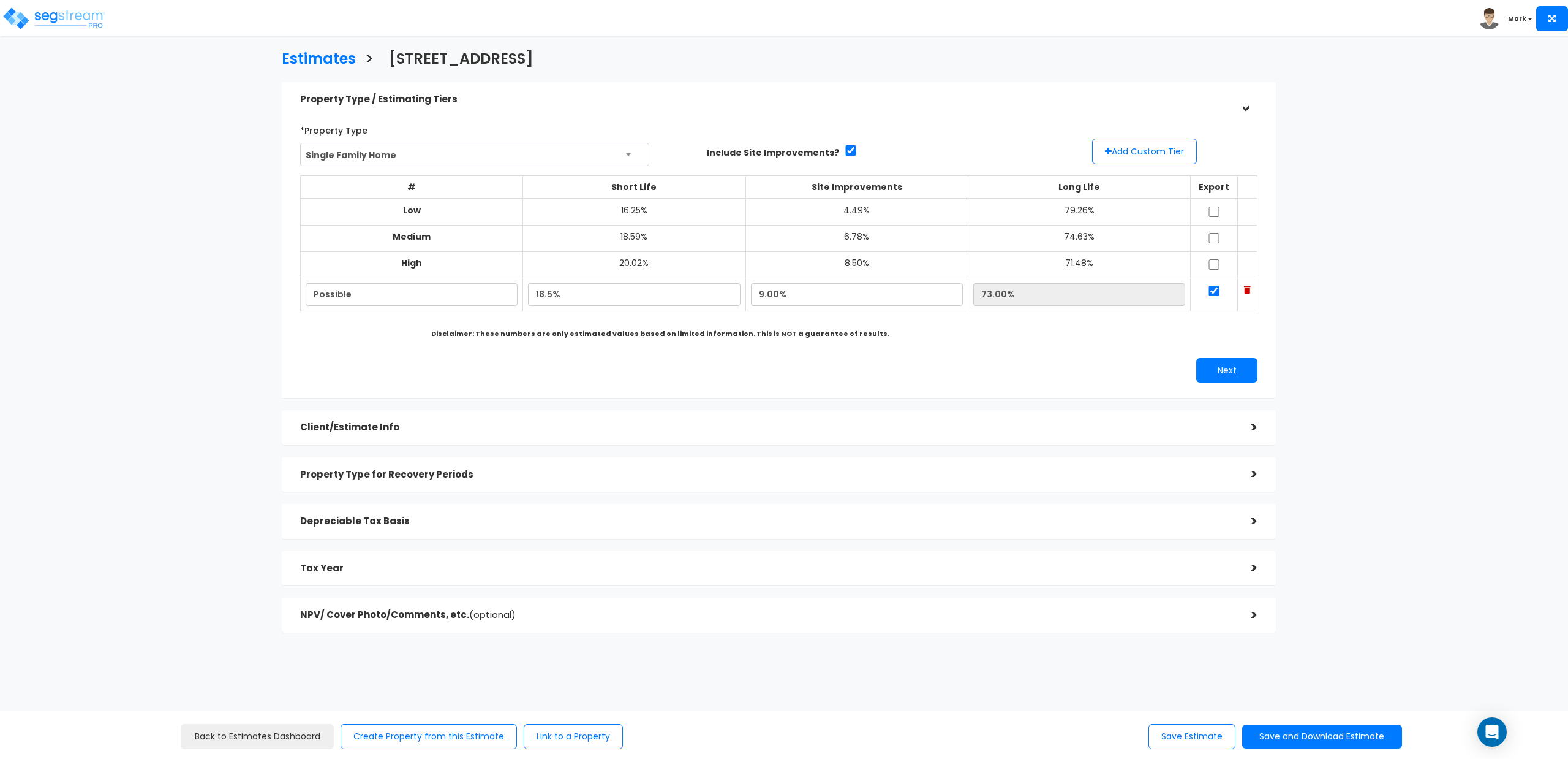
type input "72.50%"
click at [644, 366] on div "Next" at bounding box center [779, 370] width 976 height 25
click at [1219, 378] on button "Next" at bounding box center [1227, 370] width 61 height 25
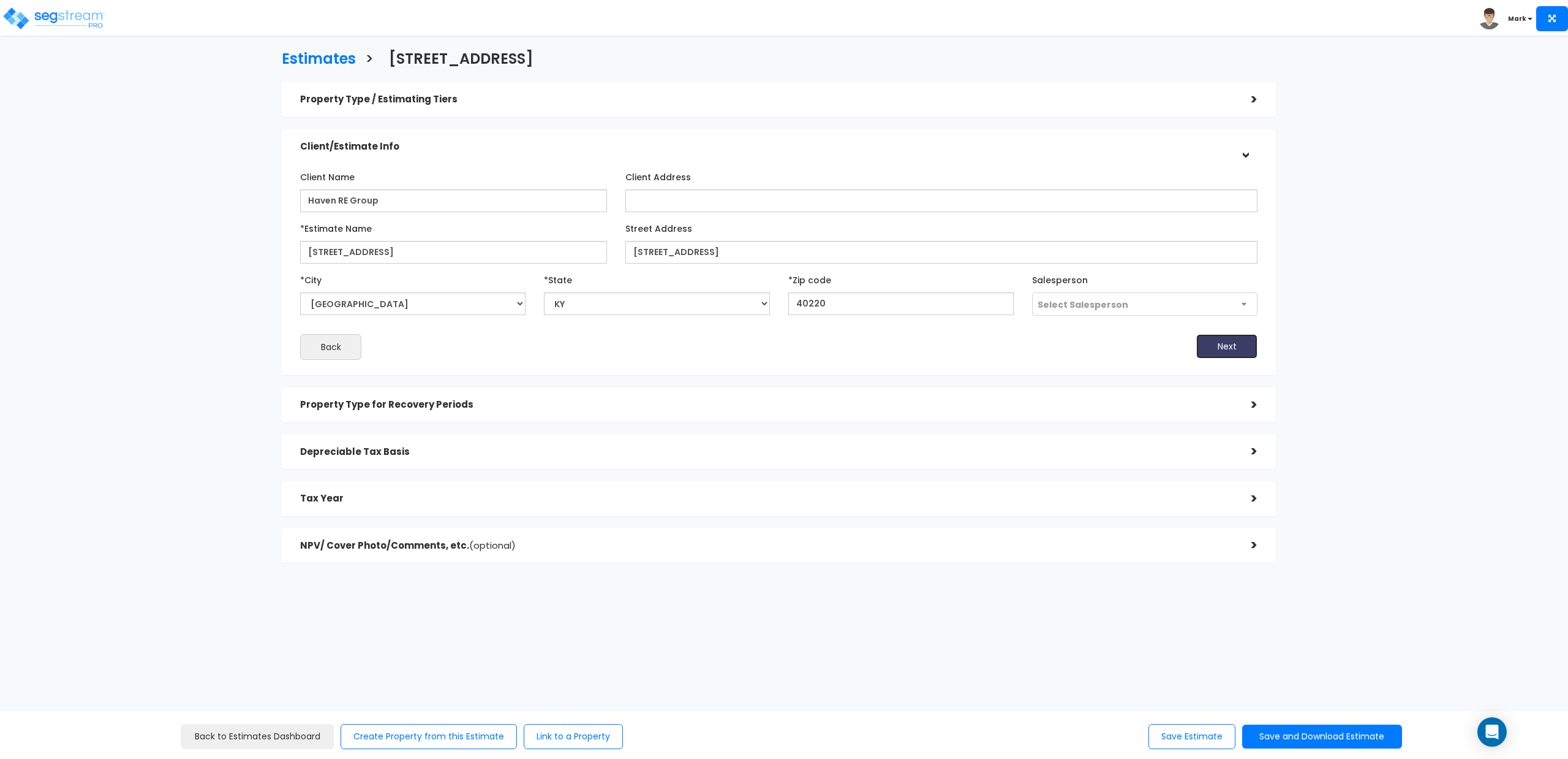
click at [1224, 346] on button "Next" at bounding box center [1227, 346] width 61 height 25
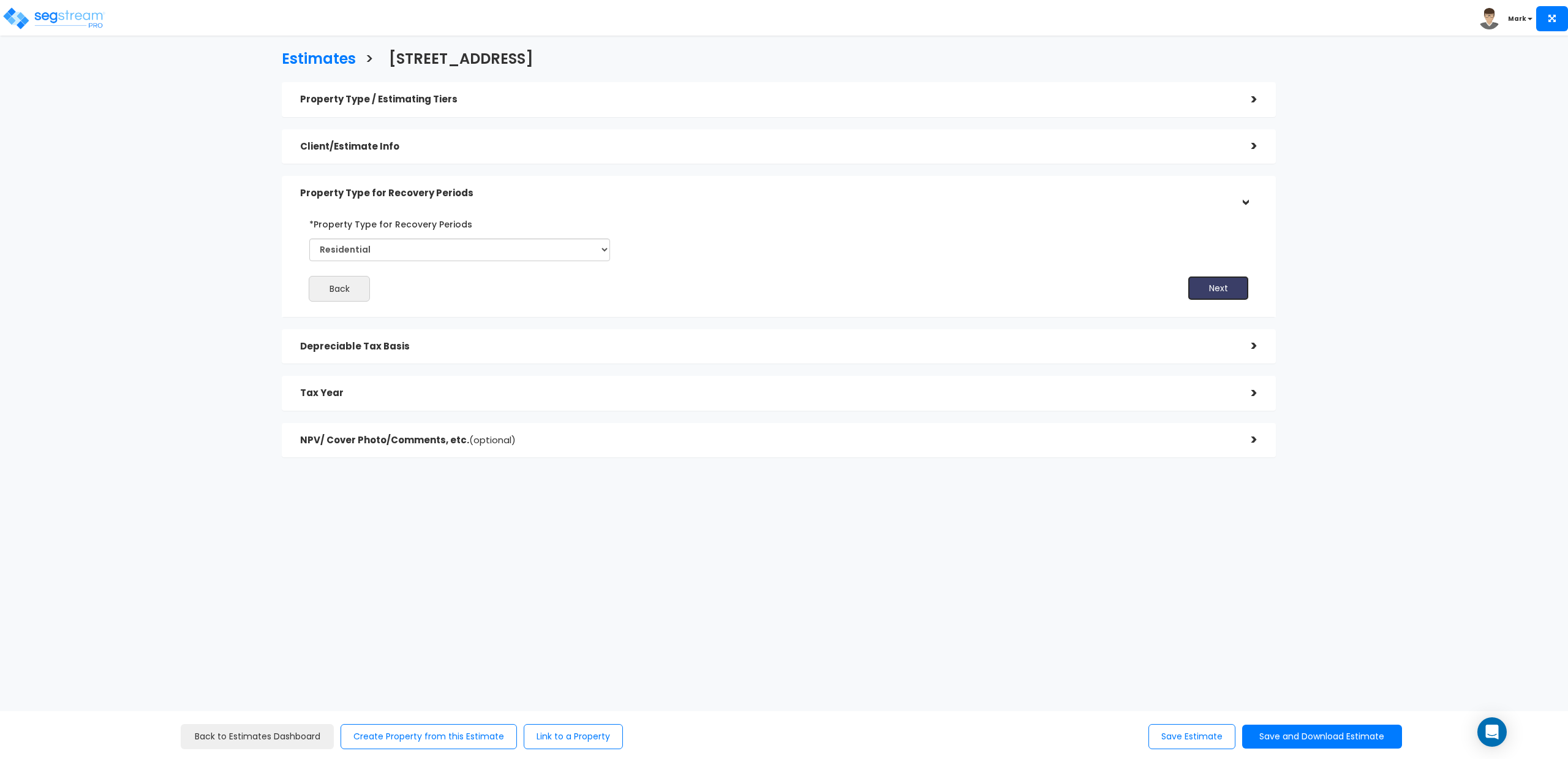
click at [1216, 285] on button "Next" at bounding box center [1218, 288] width 61 height 25
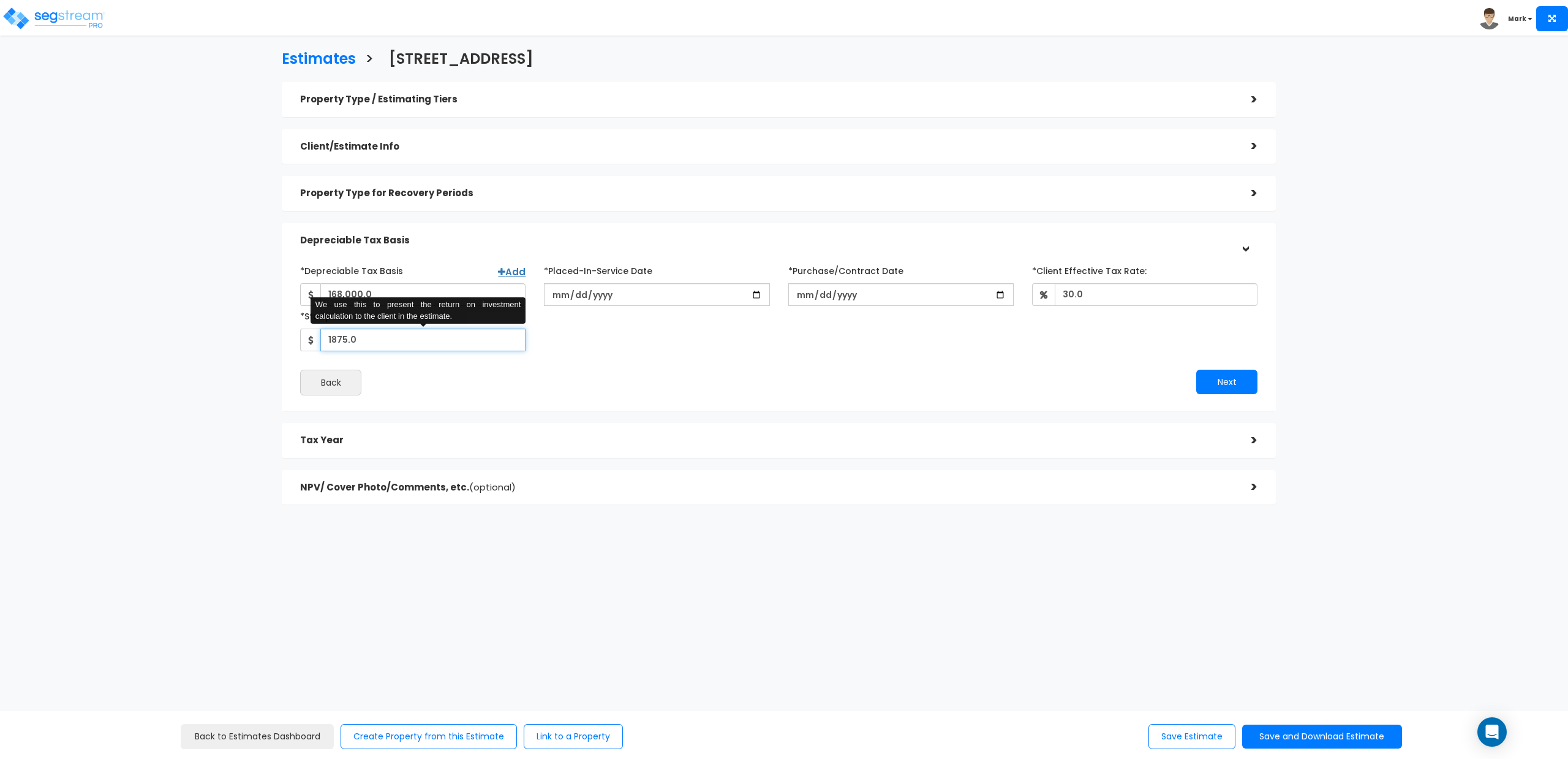
click at [339, 342] on input "1875.0" at bounding box center [423, 340] width 206 height 23
type input "1,825"
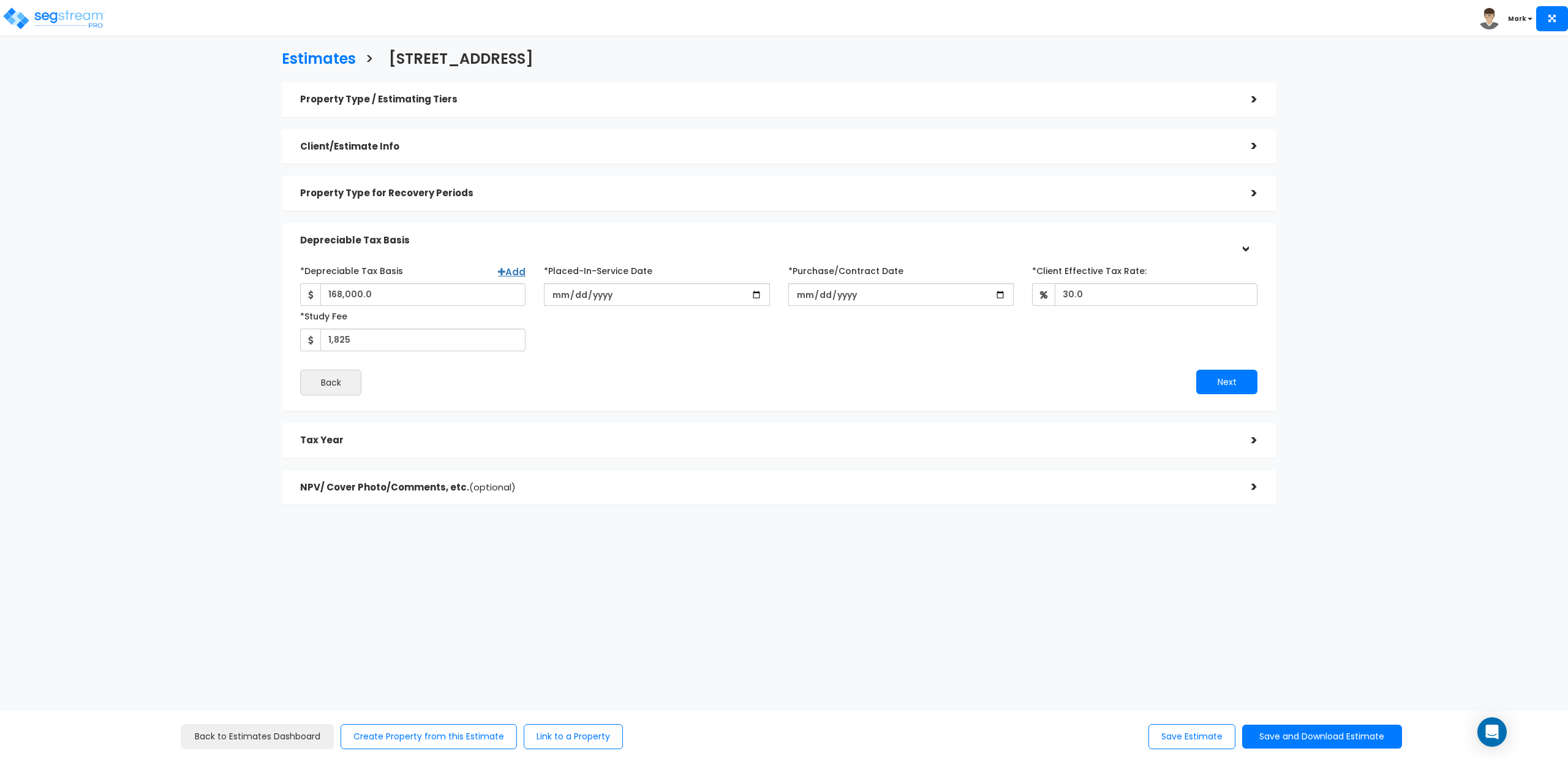
click at [567, 374] on div "Back" at bounding box center [535, 382] width 488 height 26
click at [1215, 378] on button "Next" at bounding box center [1227, 382] width 61 height 25
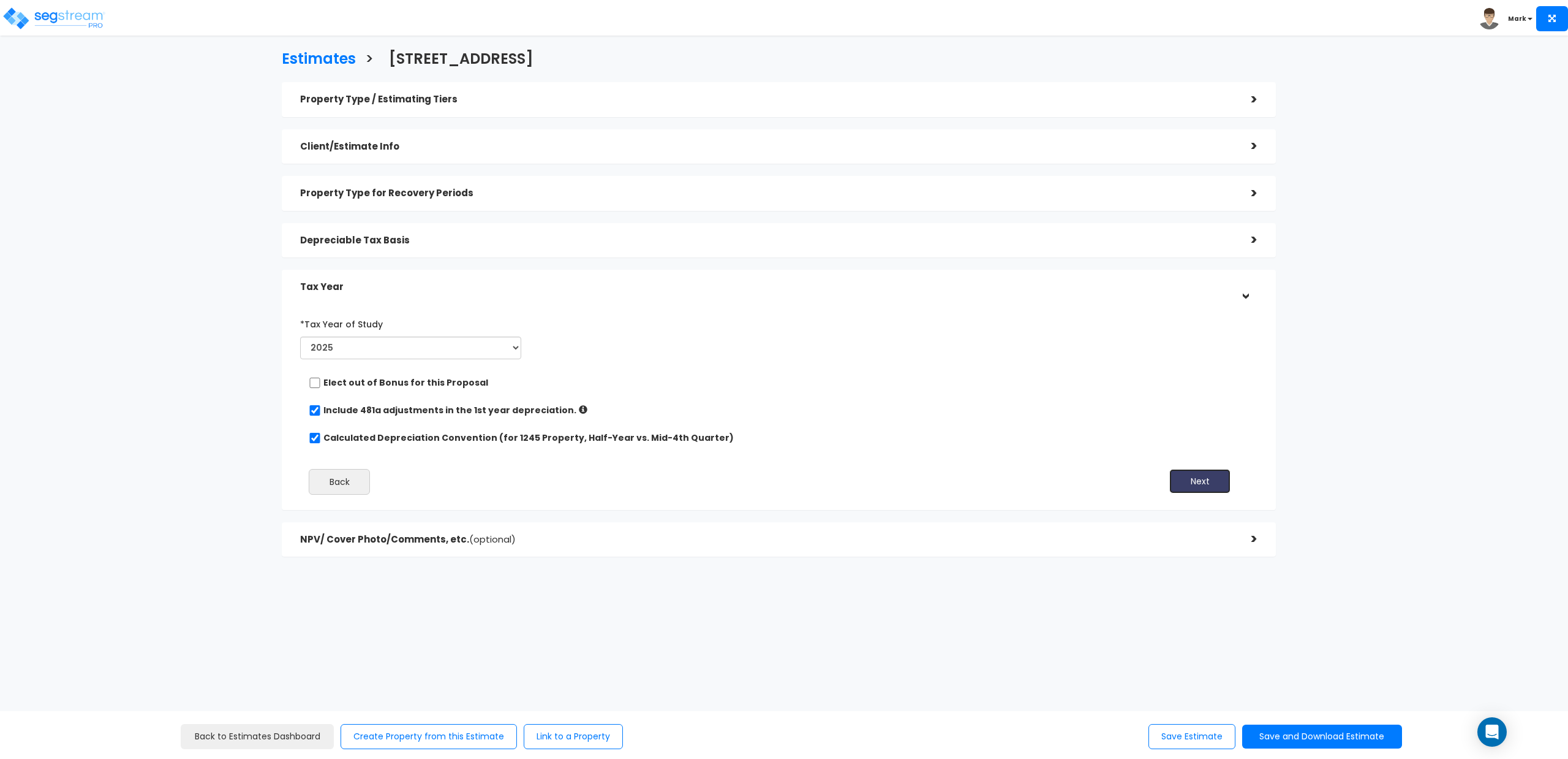
click at [1211, 477] on button "Next" at bounding box center [1200, 481] width 61 height 25
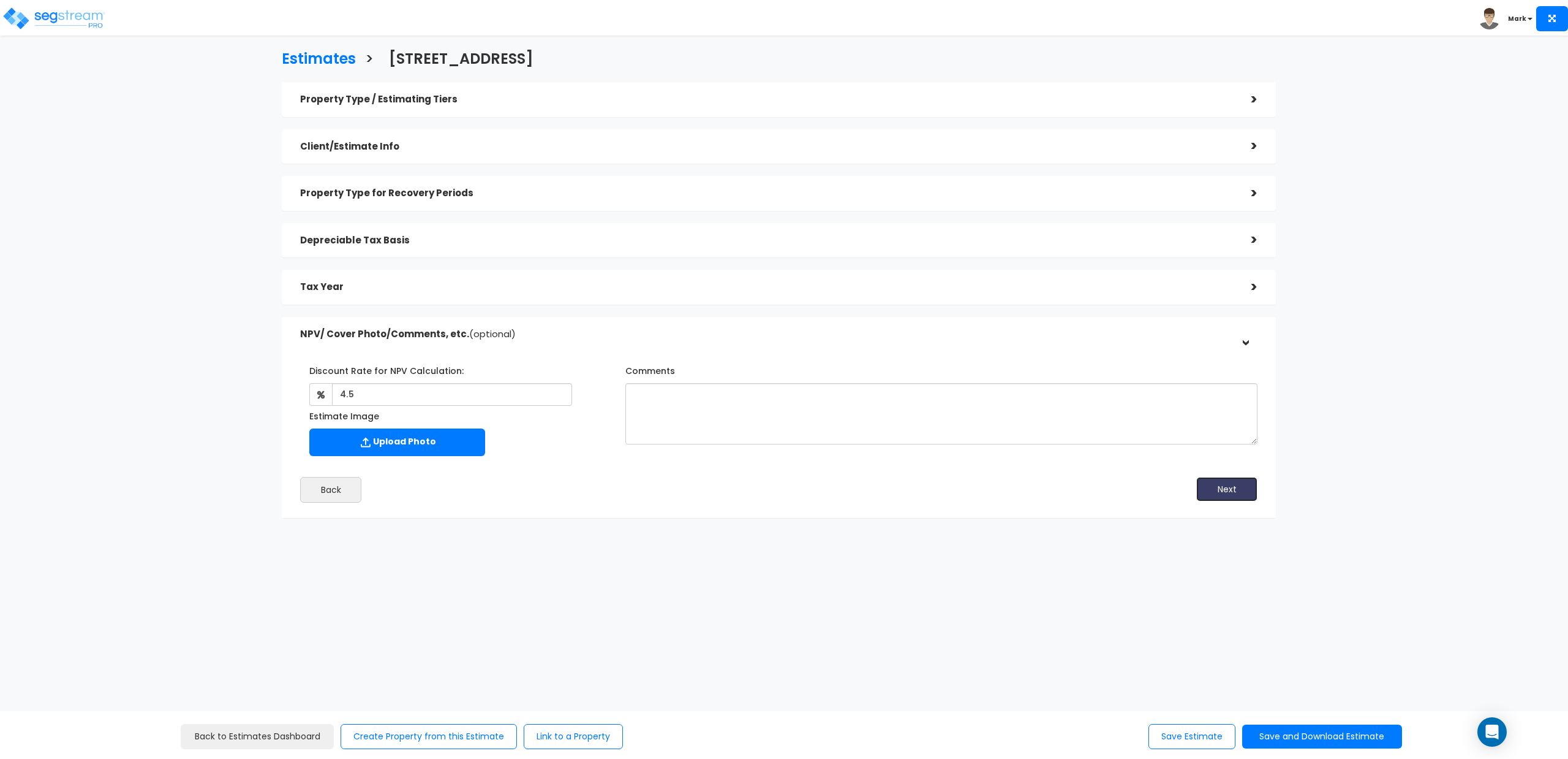
click at [1220, 489] on button "Next" at bounding box center [1227, 489] width 61 height 25
click at [1298, 739] on button "Save and Download Estimate" at bounding box center [1322, 736] width 160 height 24
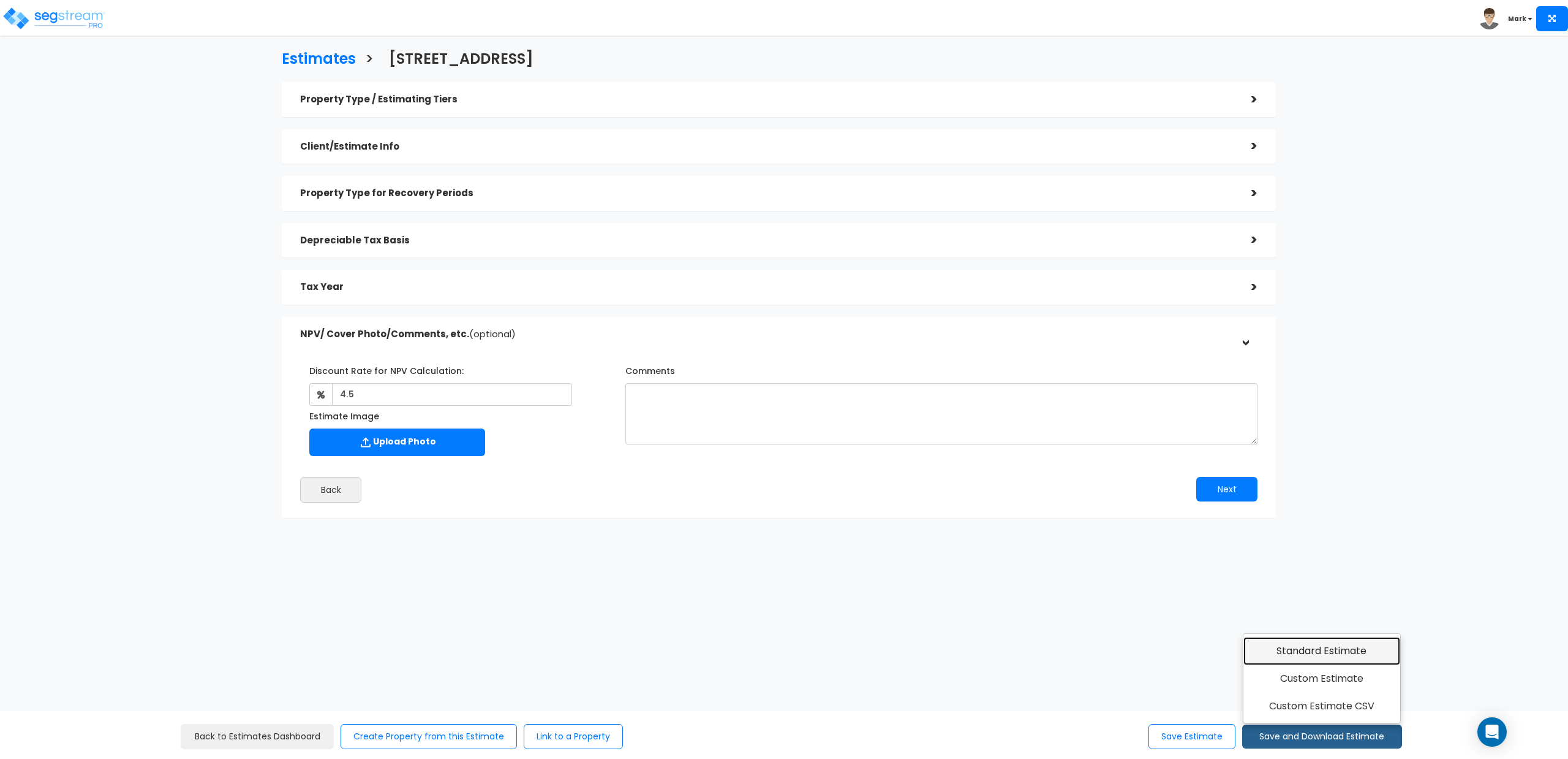
click at [1290, 646] on link "Standard Estimate" at bounding box center [1322, 651] width 158 height 28
